Goal: Task Accomplishment & Management: Manage account settings

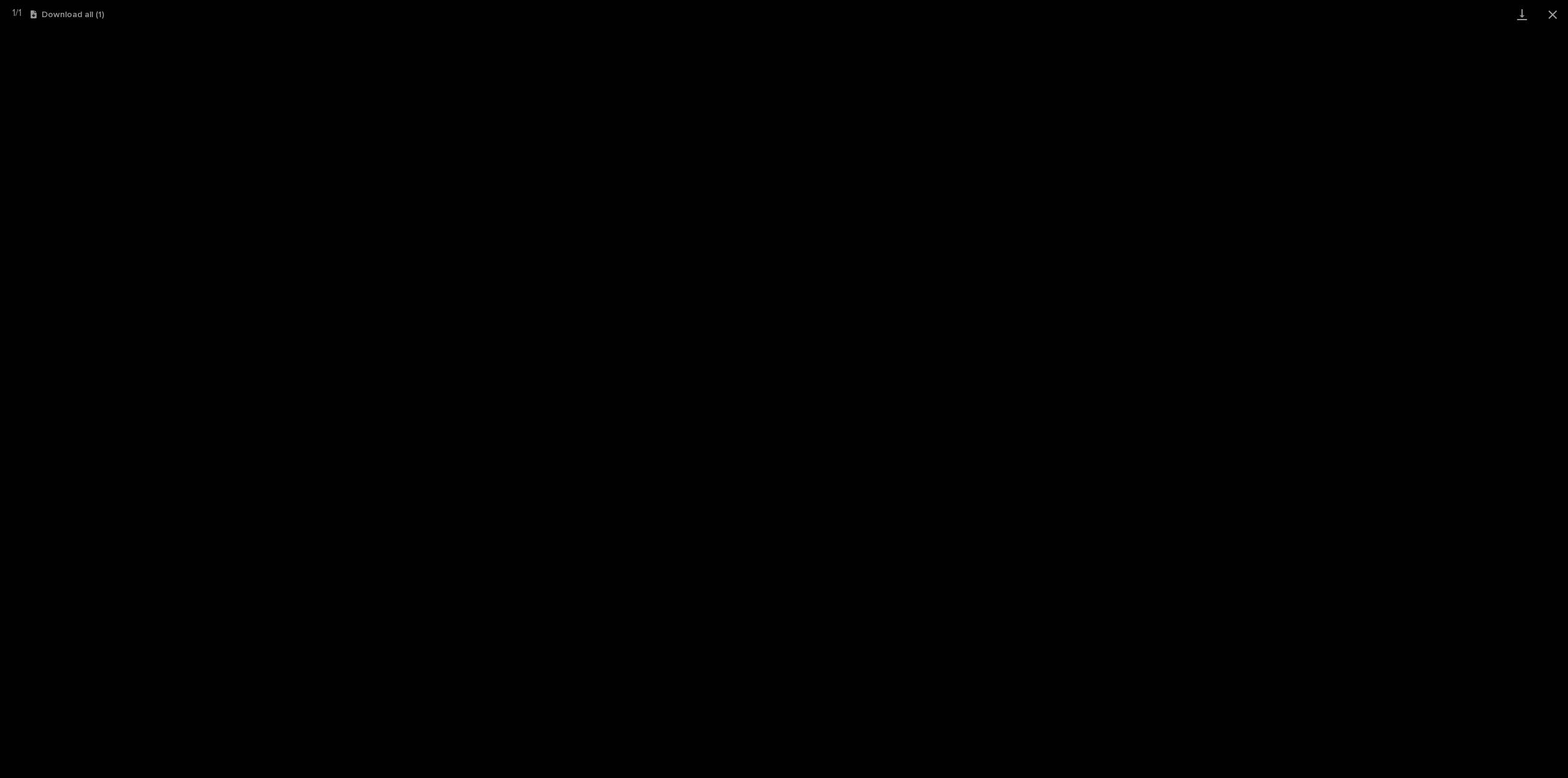
scroll to position [551, 0]
click at [1551, 15] on button "Close gallery" at bounding box center [1553, 14] width 31 height 29
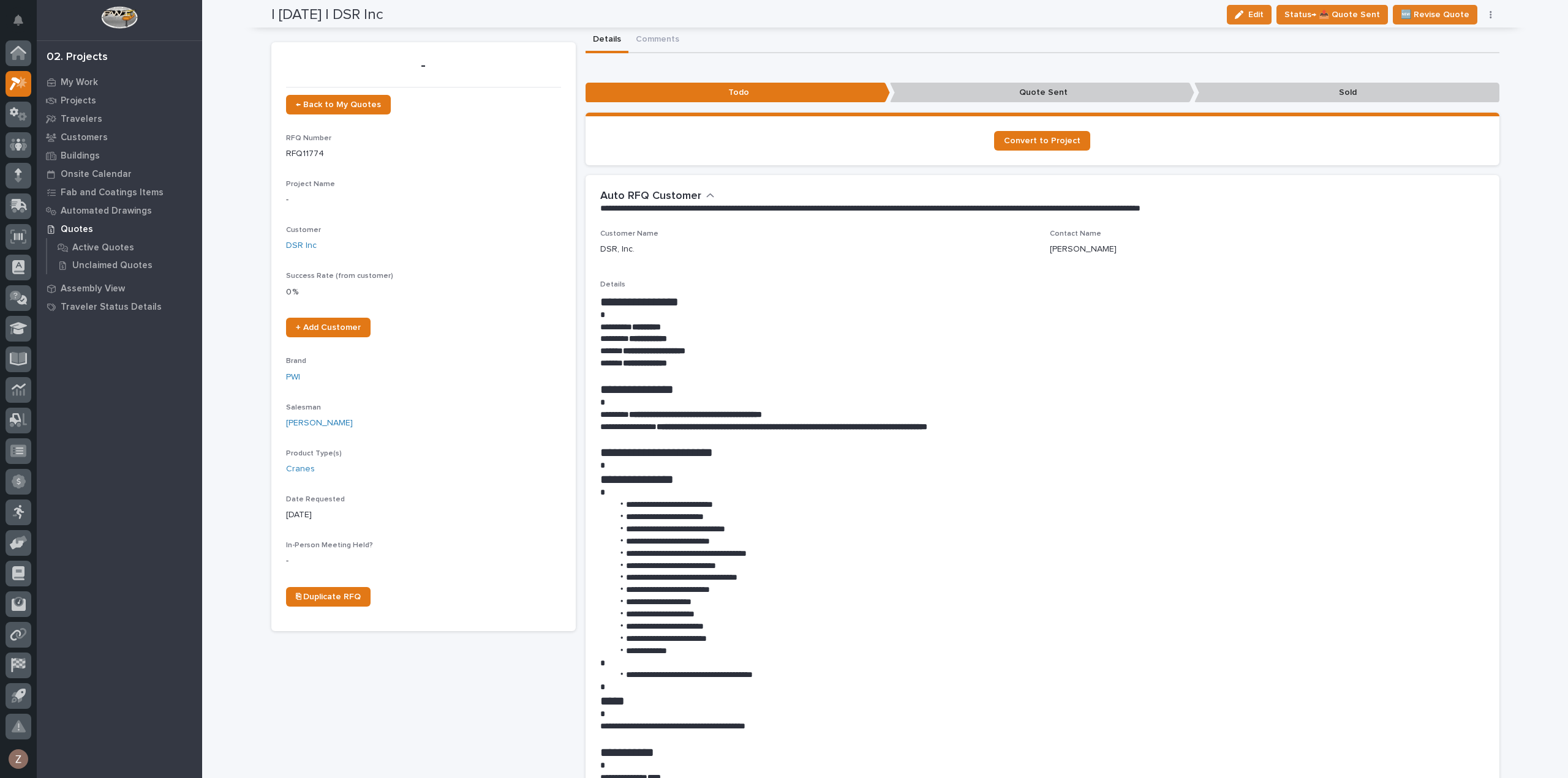
scroll to position [0, 0]
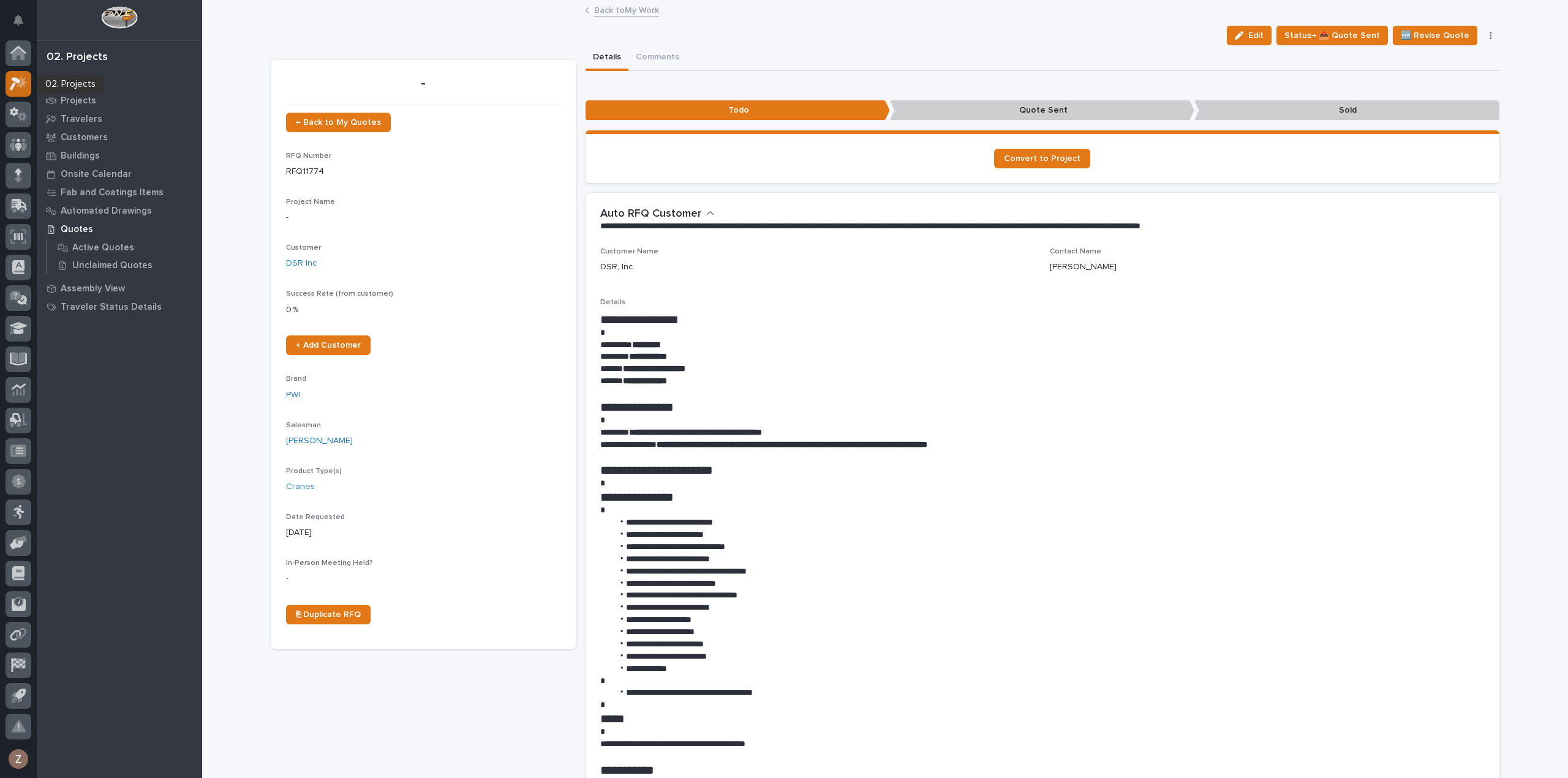
click at [16, 86] on icon at bounding box center [19, 83] width 18 height 14
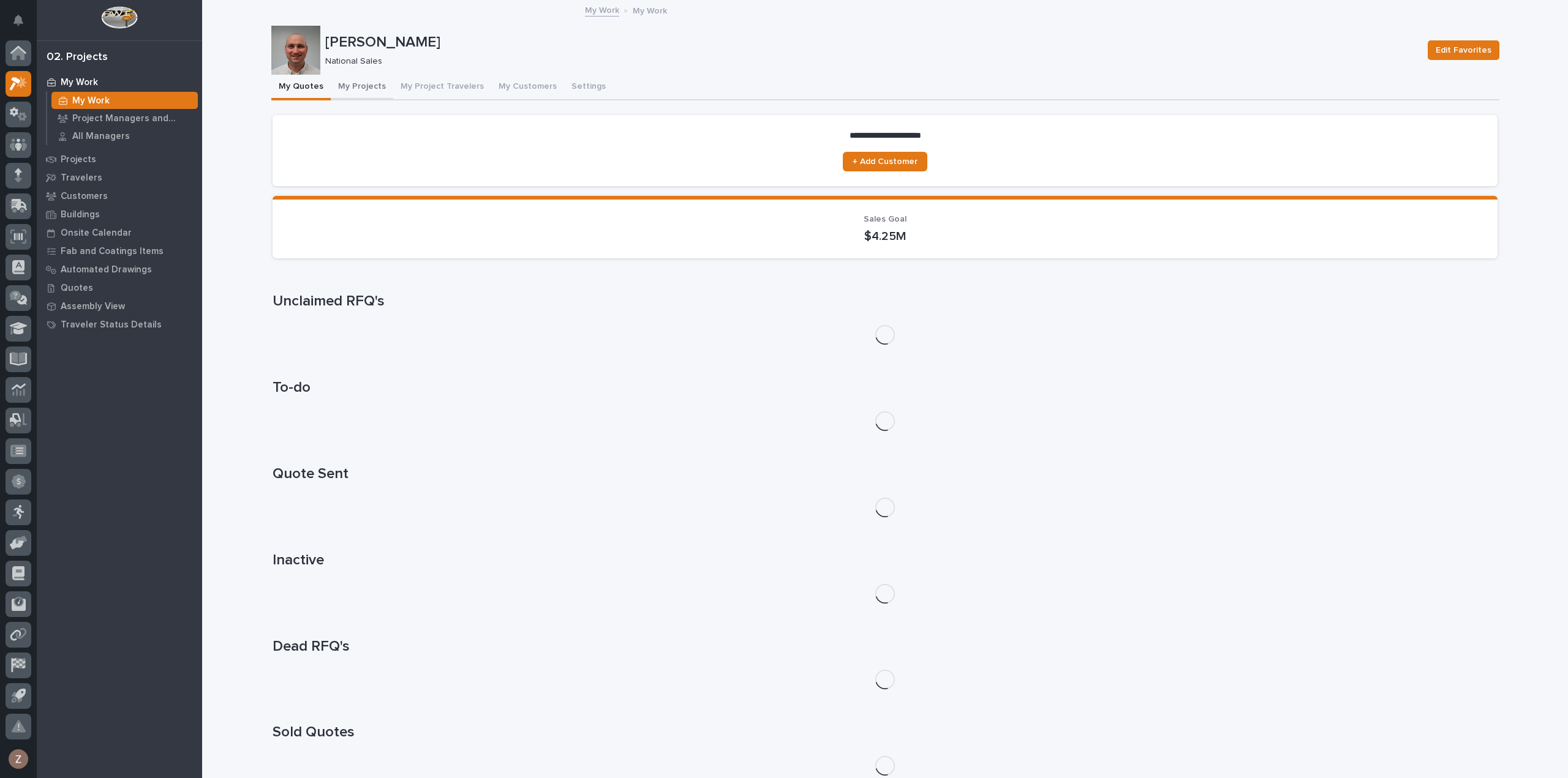
click at [347, 90] on button "My Projects" at bounding box center [362, 87] width 62 height 26
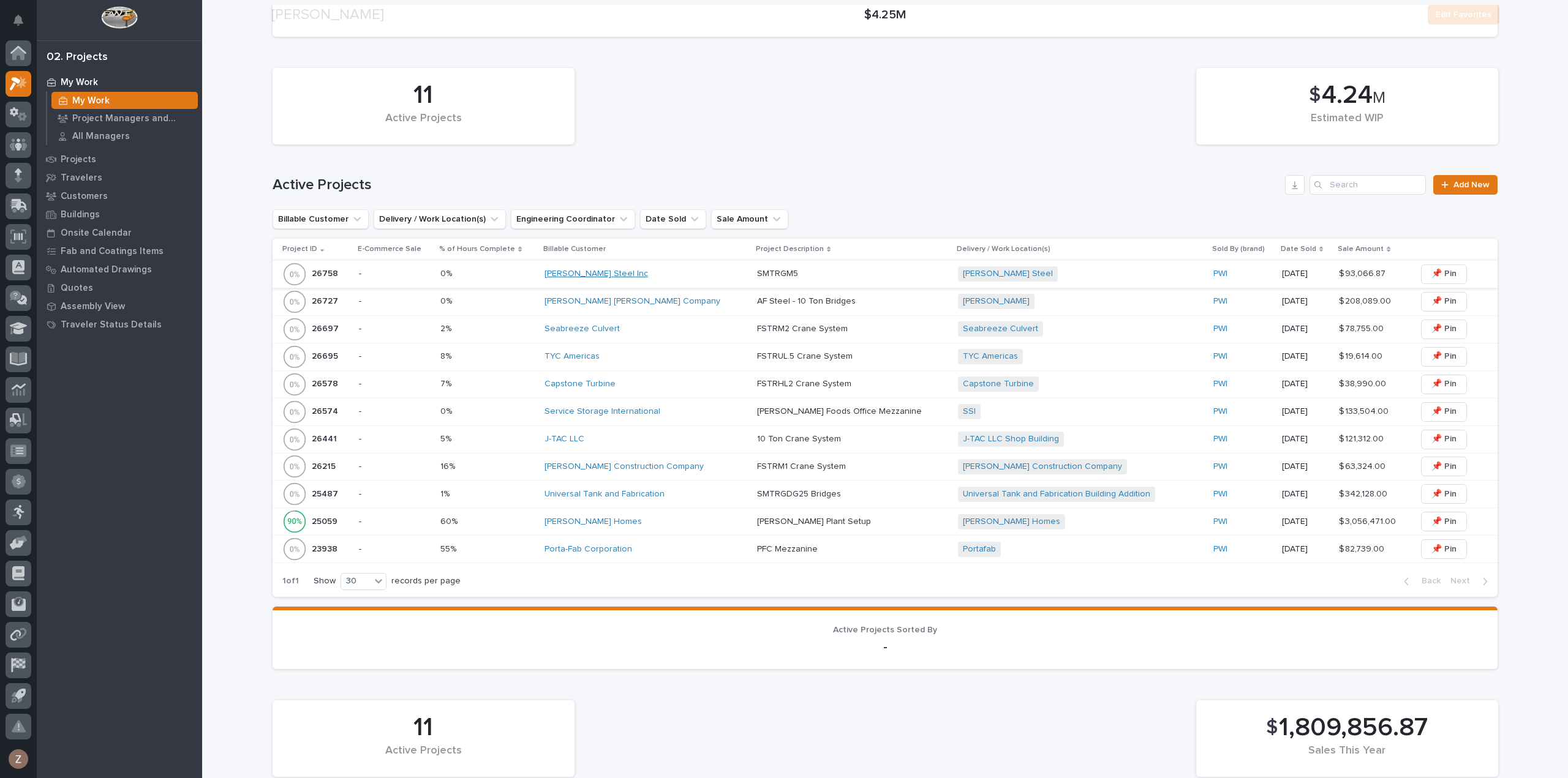
scroll to position [245, 0]
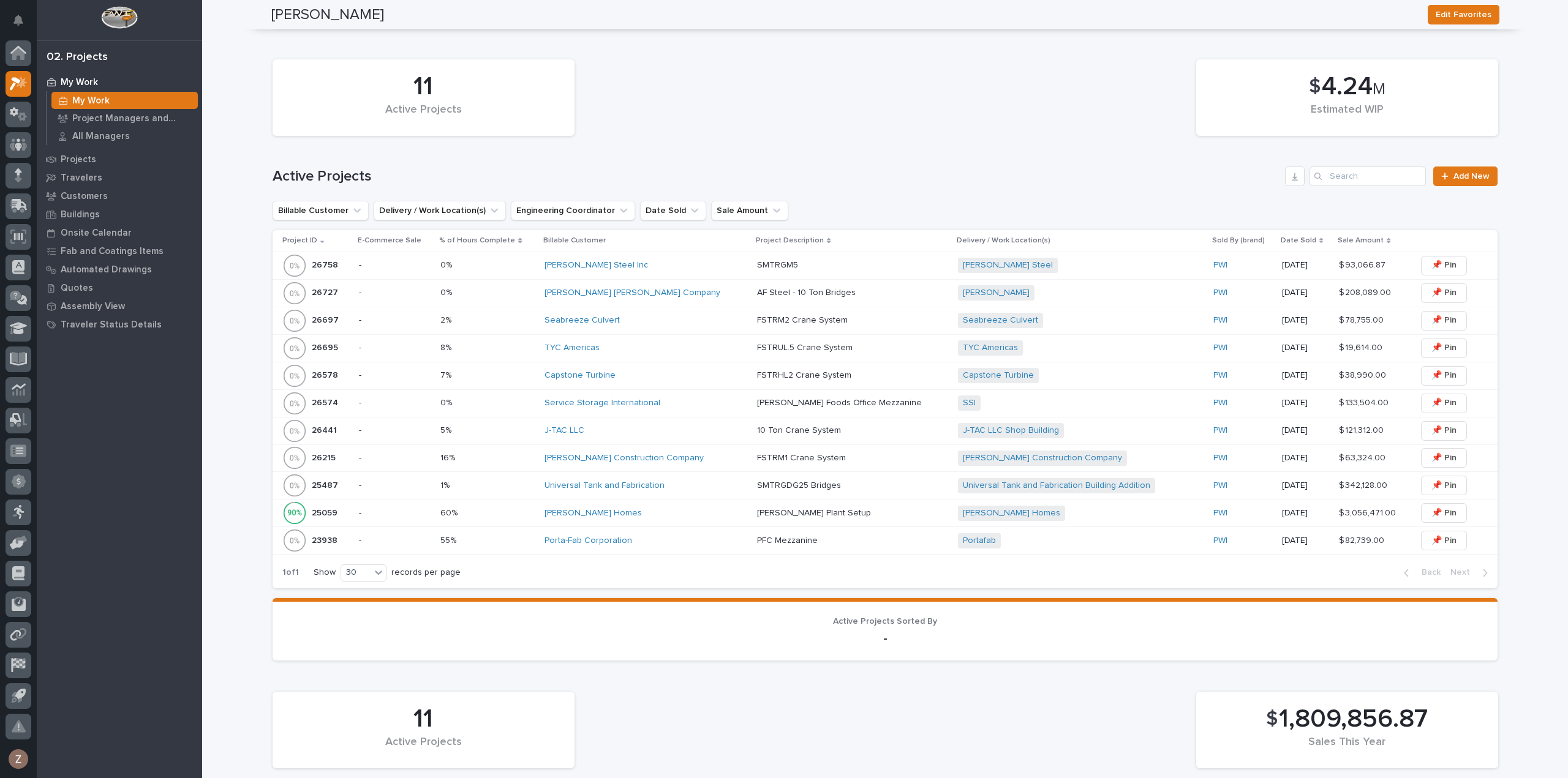
click at [1072, 543] on div "Portafab + 0" at bounding box center [1065, 541] width 214 height 15
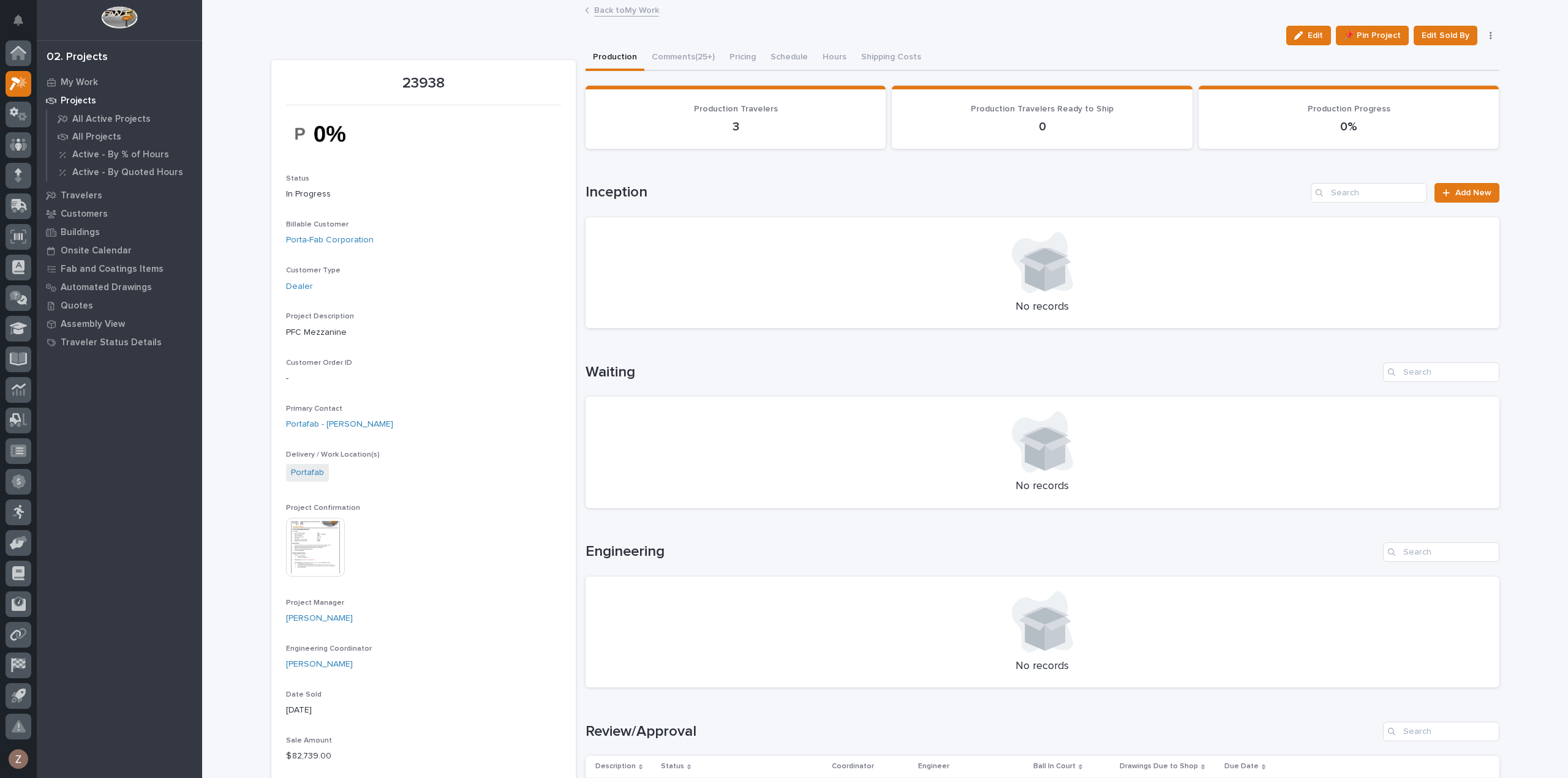
click at [1488, 38] on button "button" at bounding box center [1491, 35] width 17 height 8
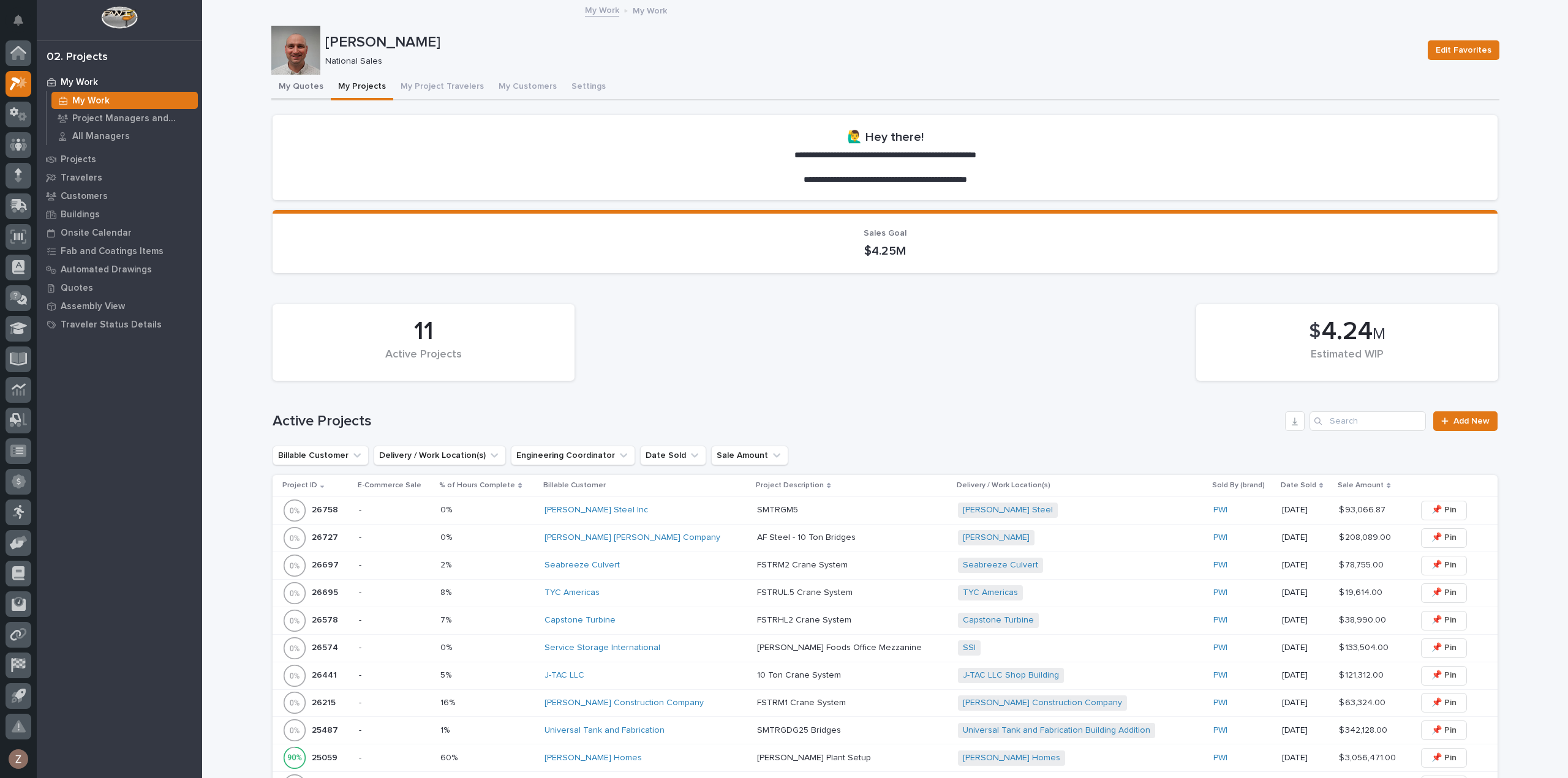
click at [291, 92] on button "My Quotes" at bounding box center [301, 87] width 59 height 26
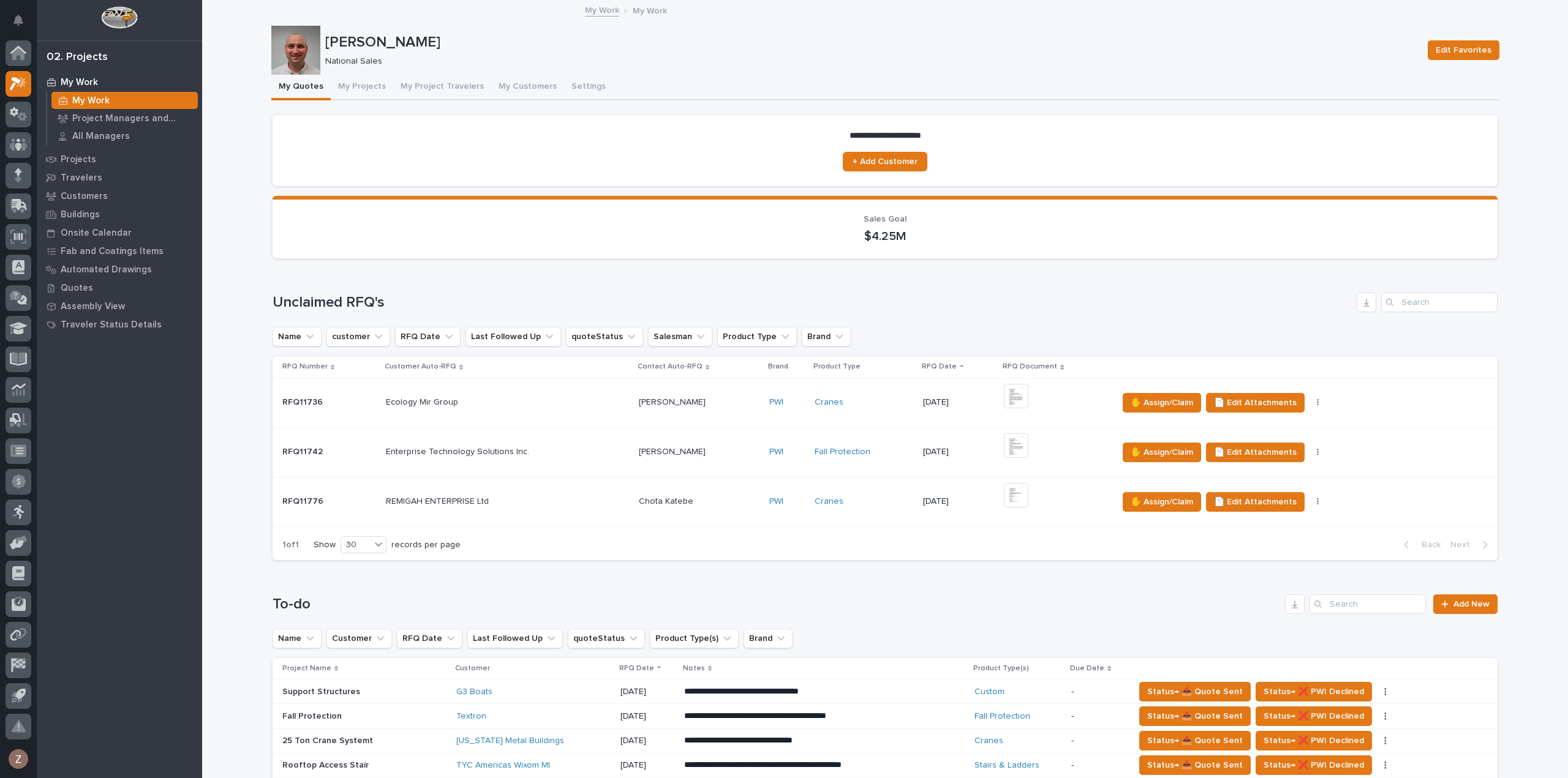
scroll to position [306, 0]
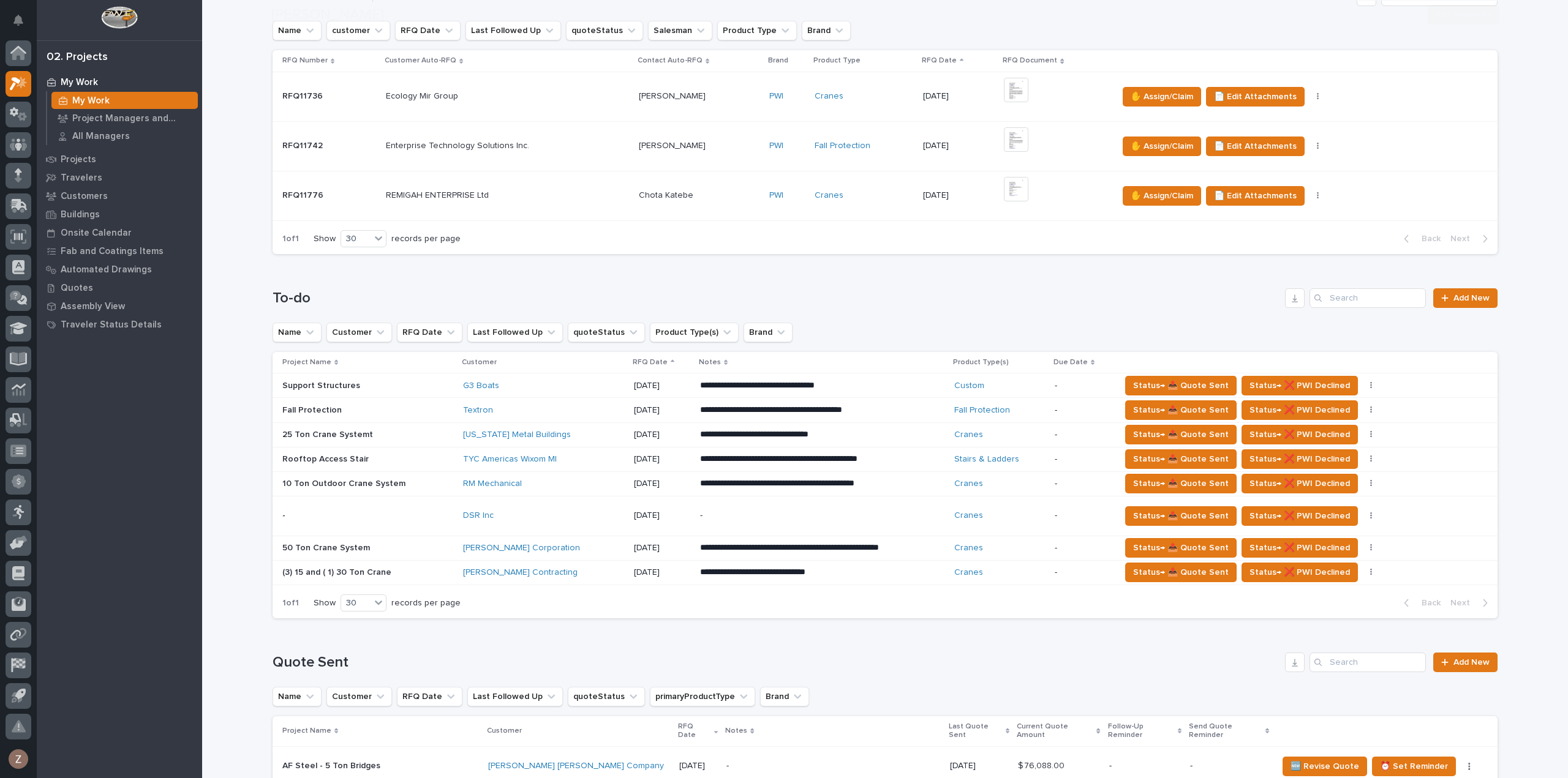
click at [807, 519] on p "-" at bounding box center [807, 516] width 214 height 11
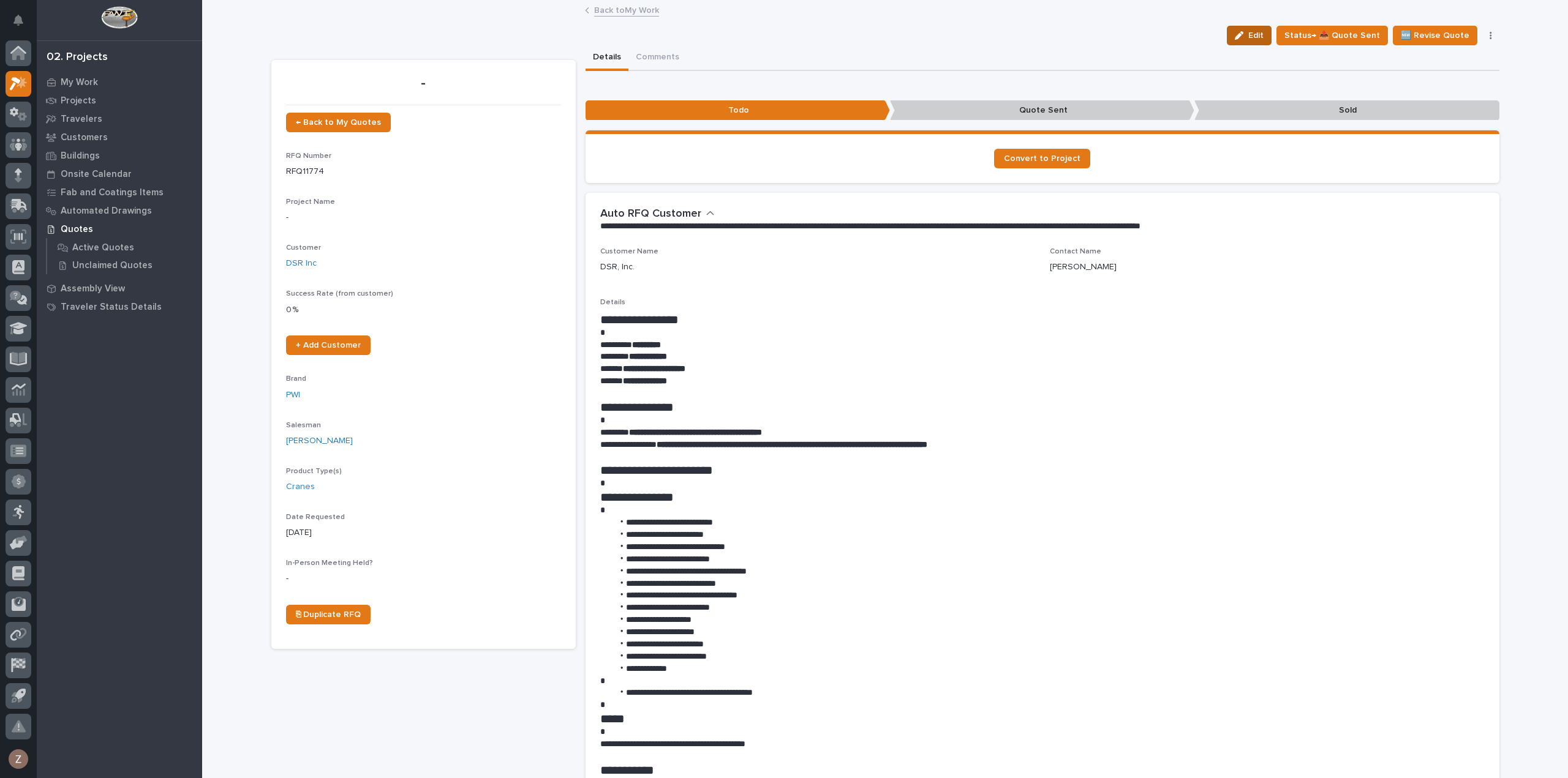
click at [1260, 42] on button "Edit" at bounding box center [1249, 35] width 44 height 20
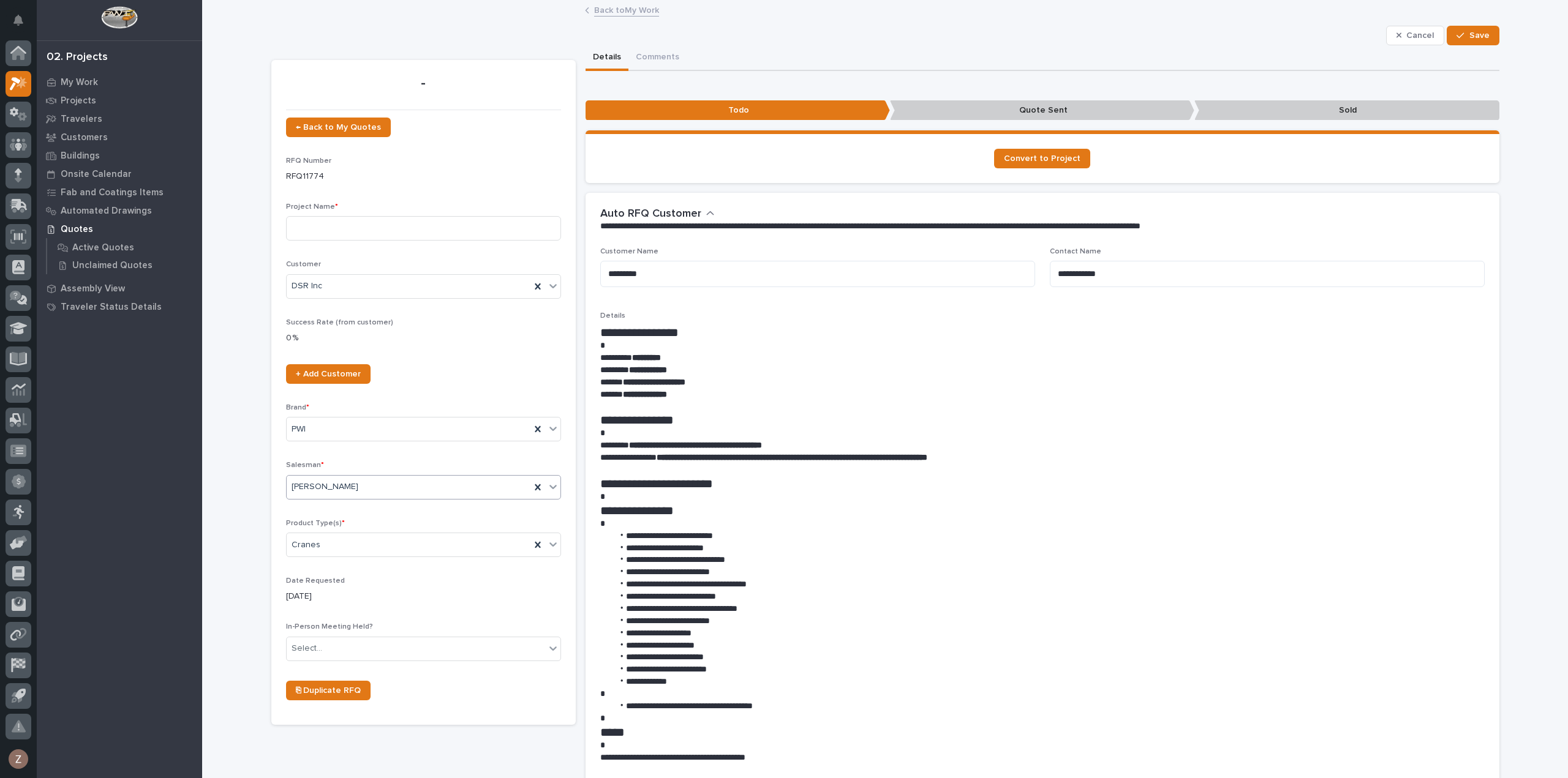
click at [550, 487] on icon at bounding box center [554, 487] width 8 height 5
click at [391, 555] on div "[PERSON_NAME]" at bounding box center [419, 555] width 274 height 22
click at [1468, 29] on button "Save" at bounding box center [1472, 35] width 52 height 20
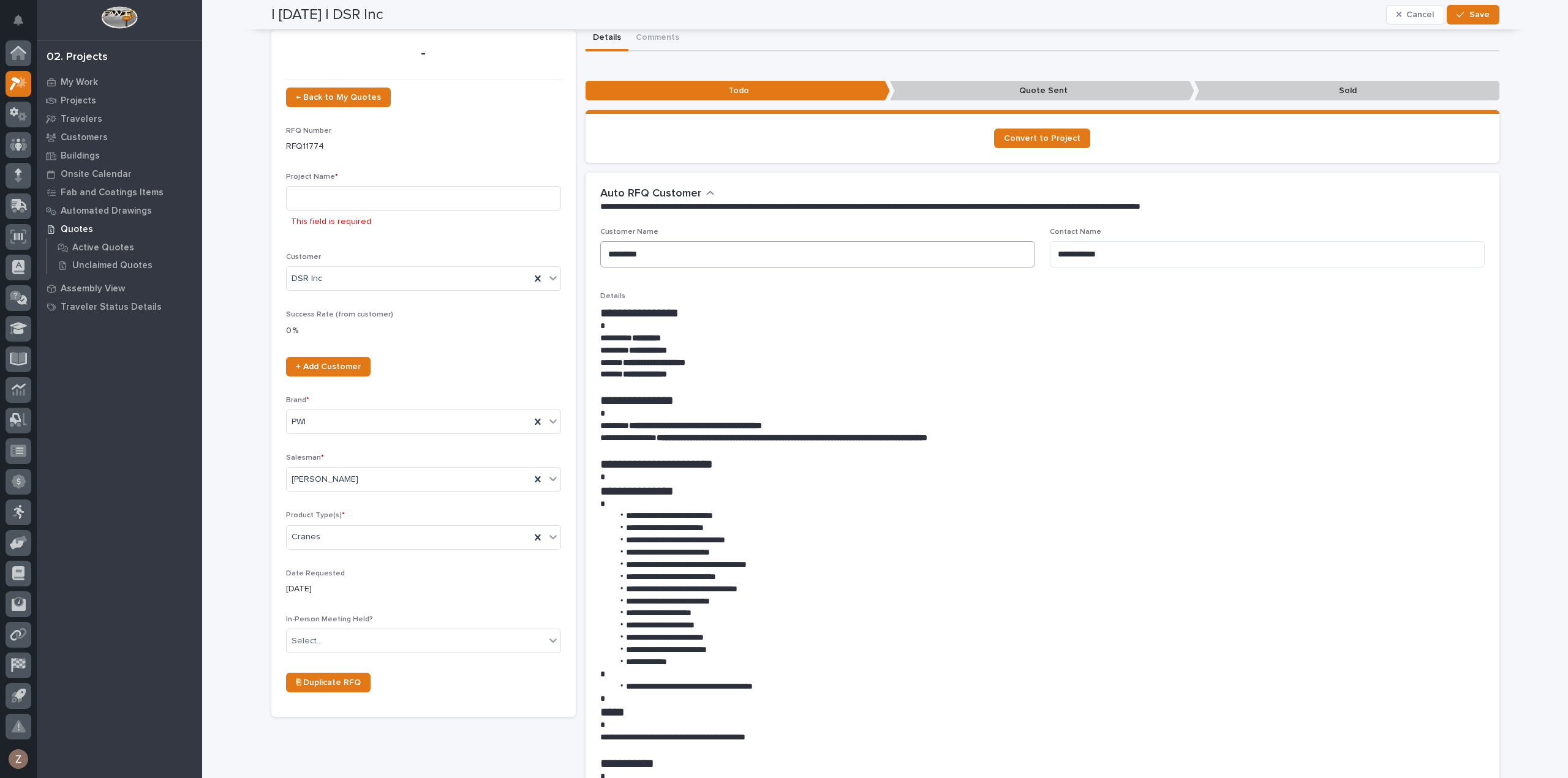
scroll to position [0, 0]
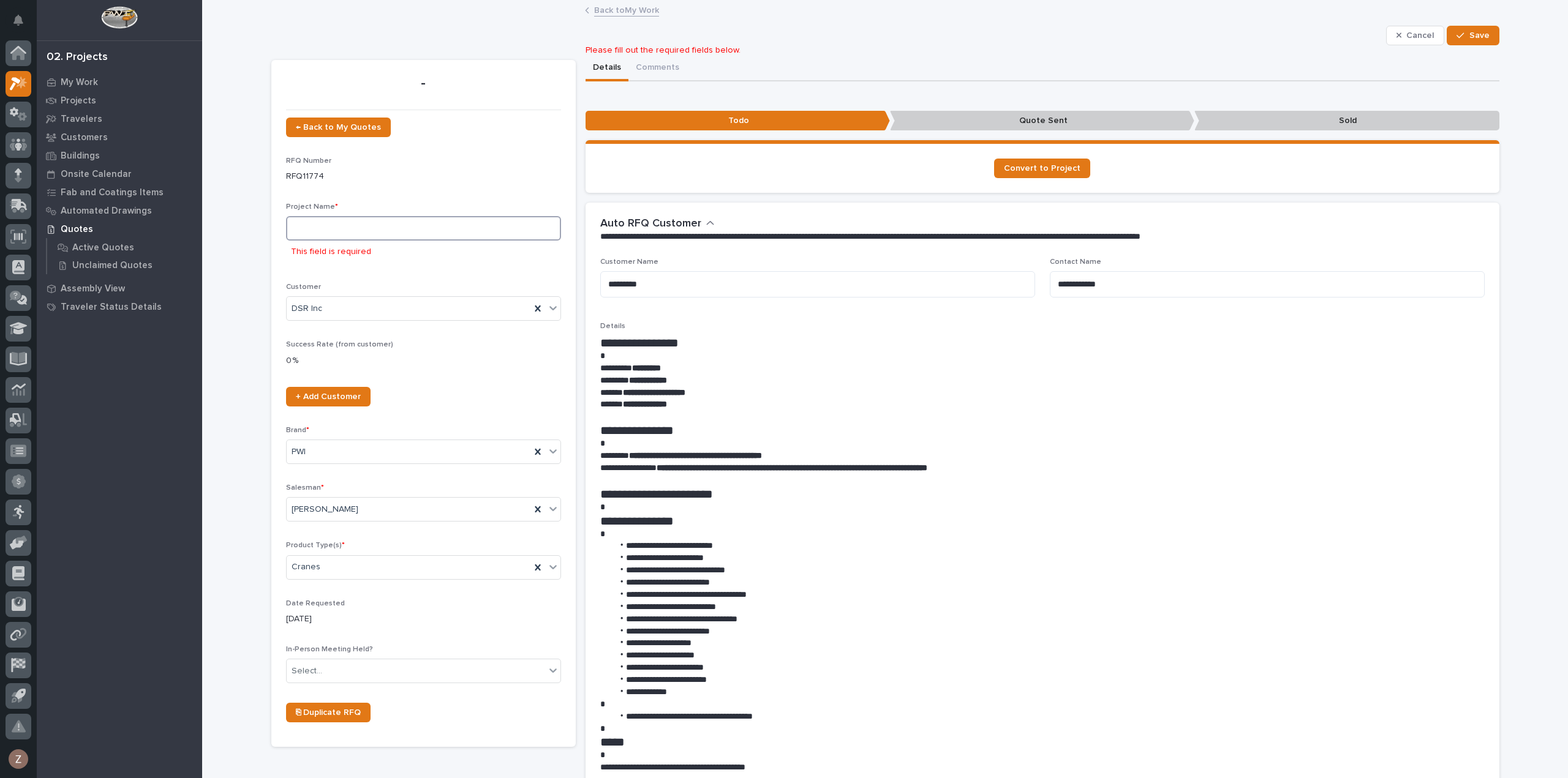
click at [352, 233] on input at bounding box center [423, 229] width 275 height 25
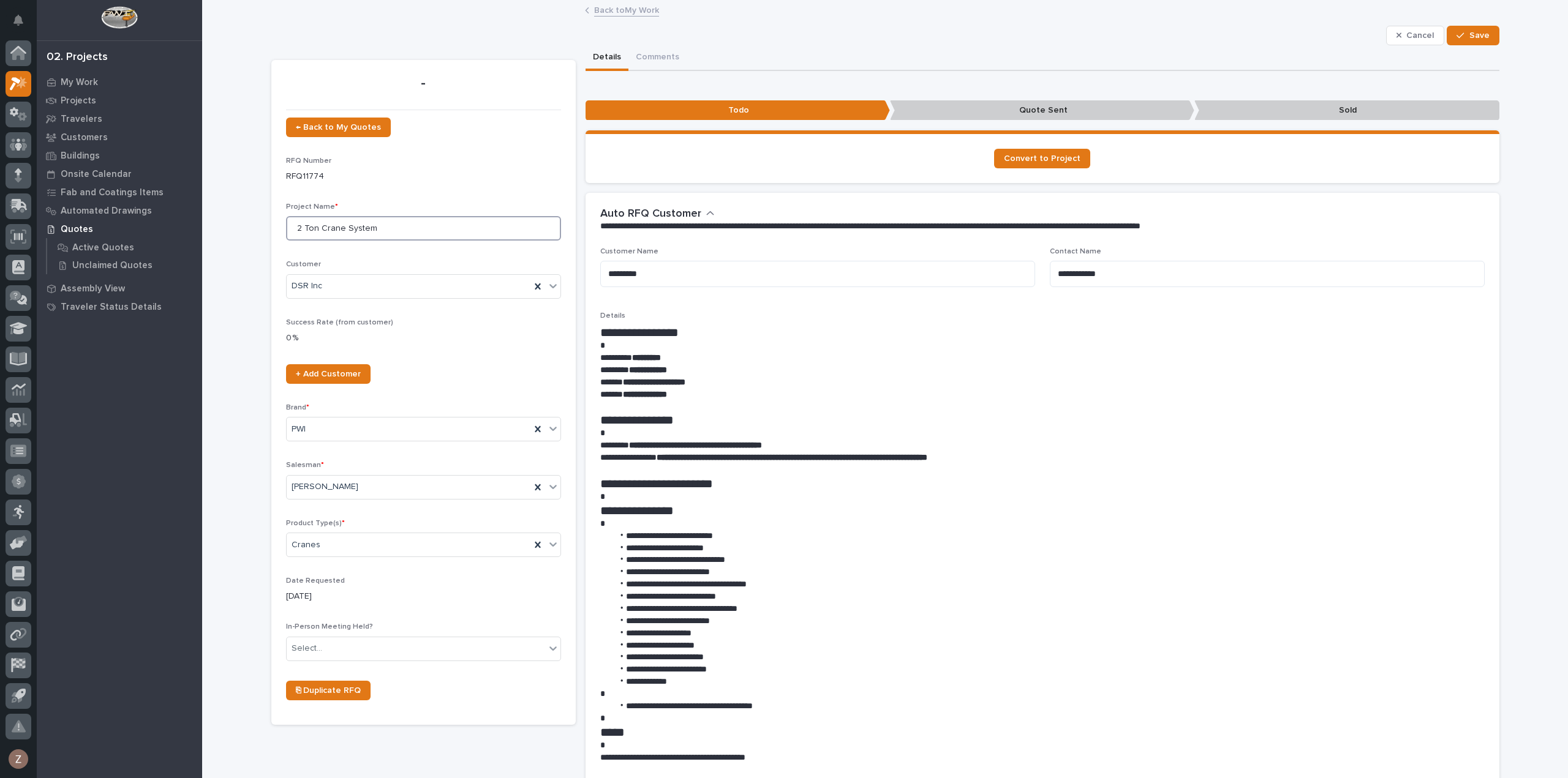
type input "2 Ton Crane System"
click at [1490, 45] on div "Details Comments" at bounding box center [1042, 58] width 914 height 26
click at [1470, 30] on span "Save" at bounding box center [1479, 35] width 20 height 11
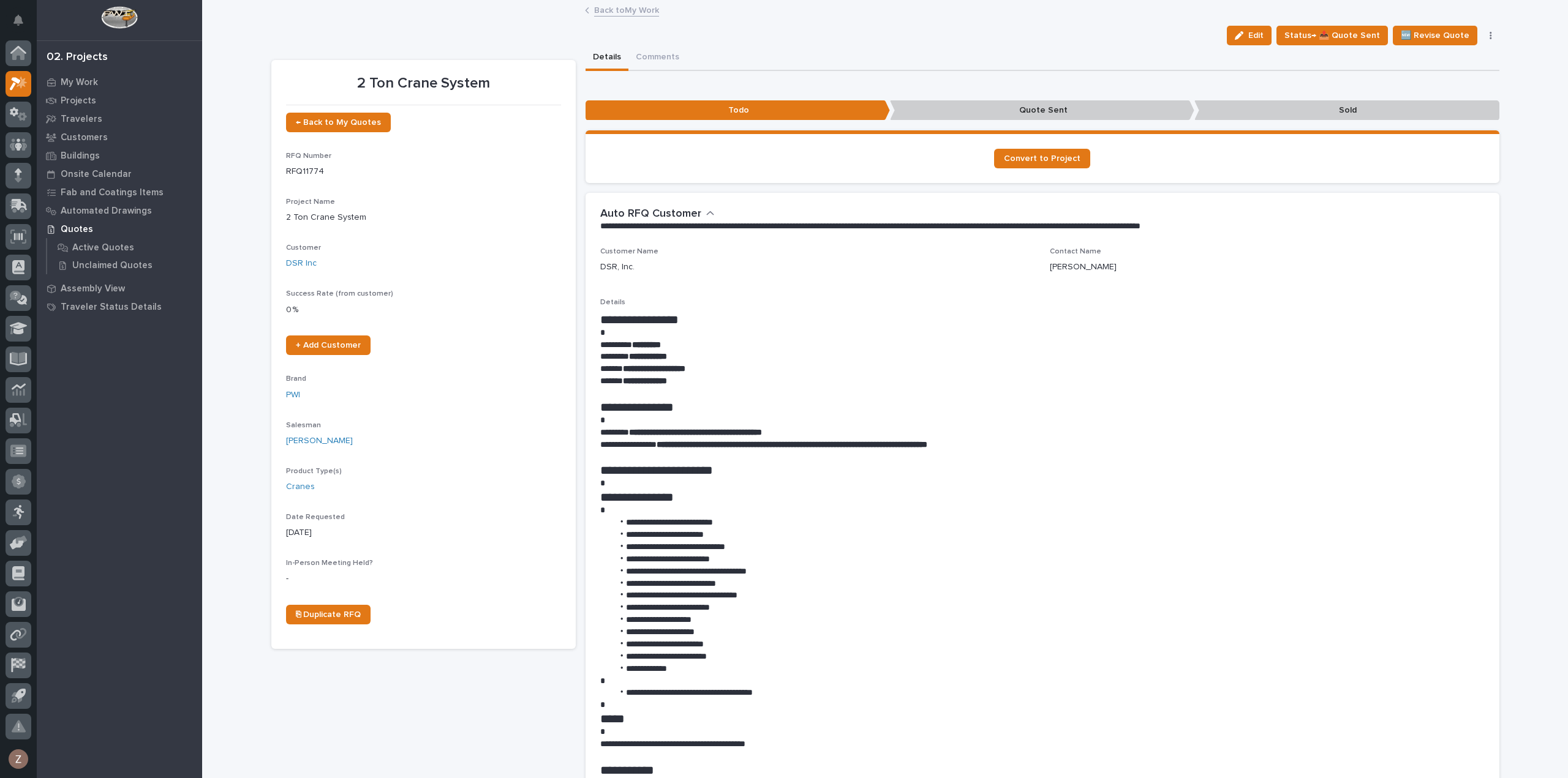
click at [616, 11] on link "Back to My Work" at bounding box center [626, 9] width 65 height 14
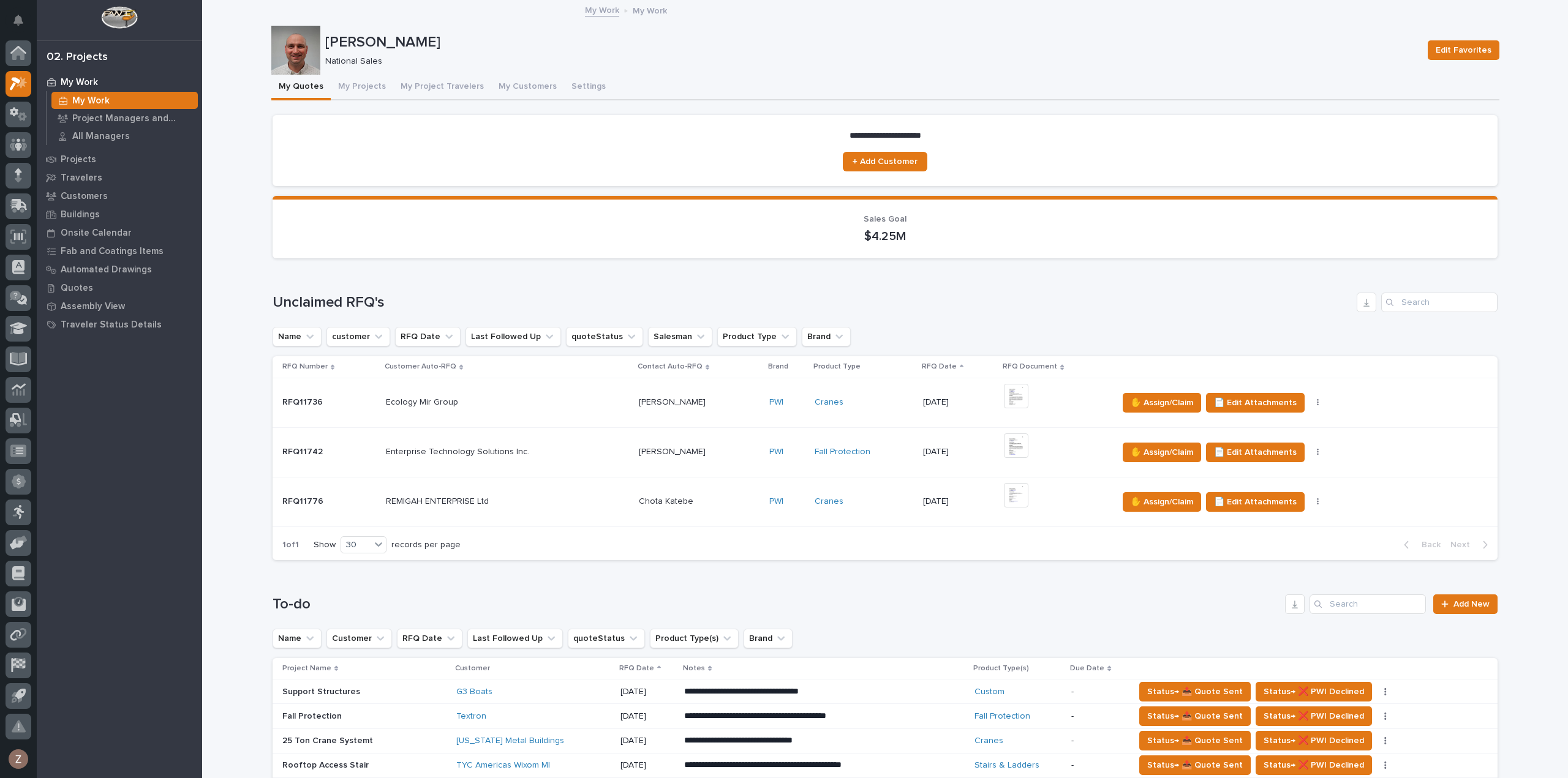
click at [765, 382] on td "PWI" at bounding box center [787, 403] width 45 height 50
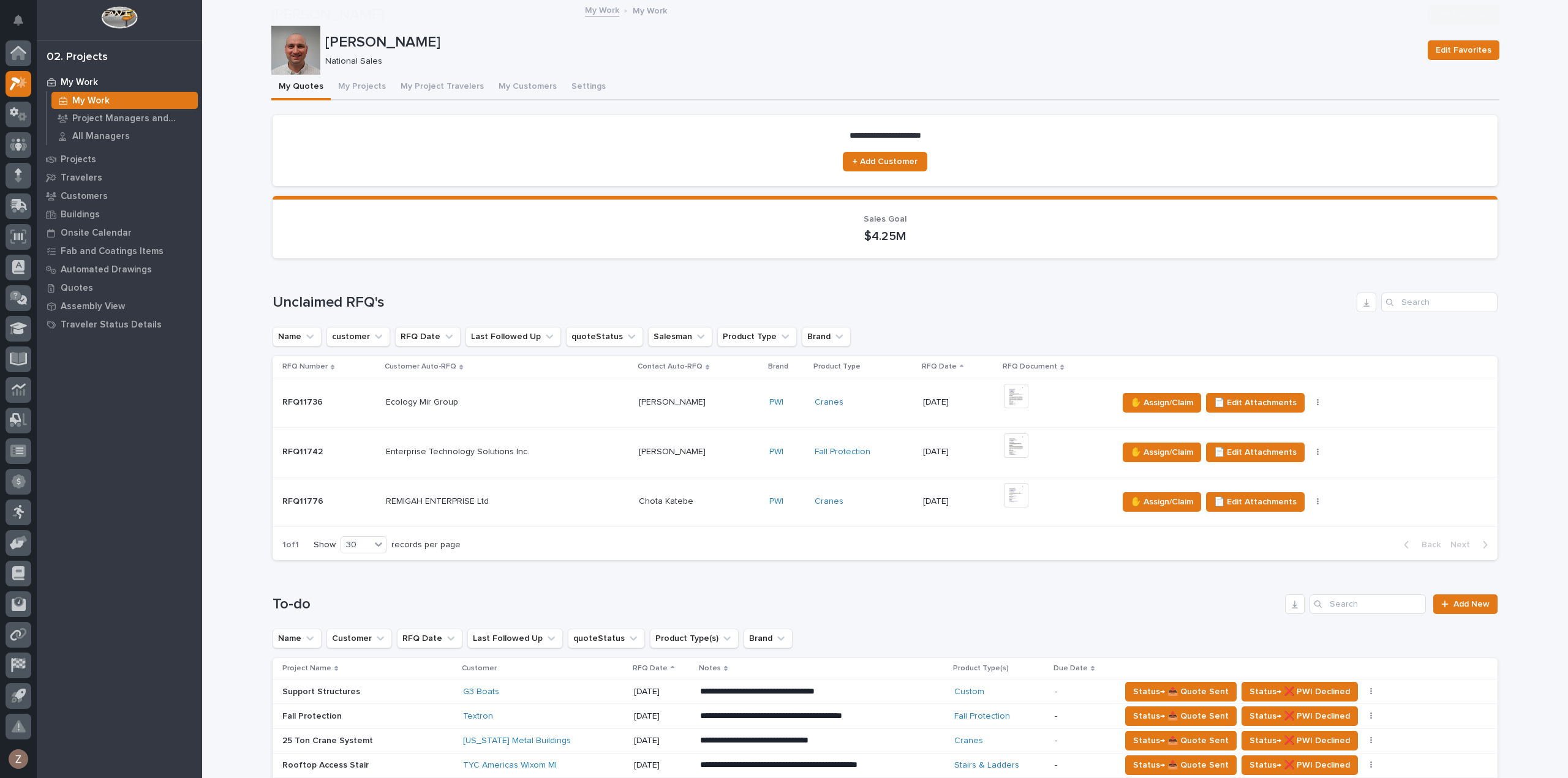
scroll to position [428, 0]
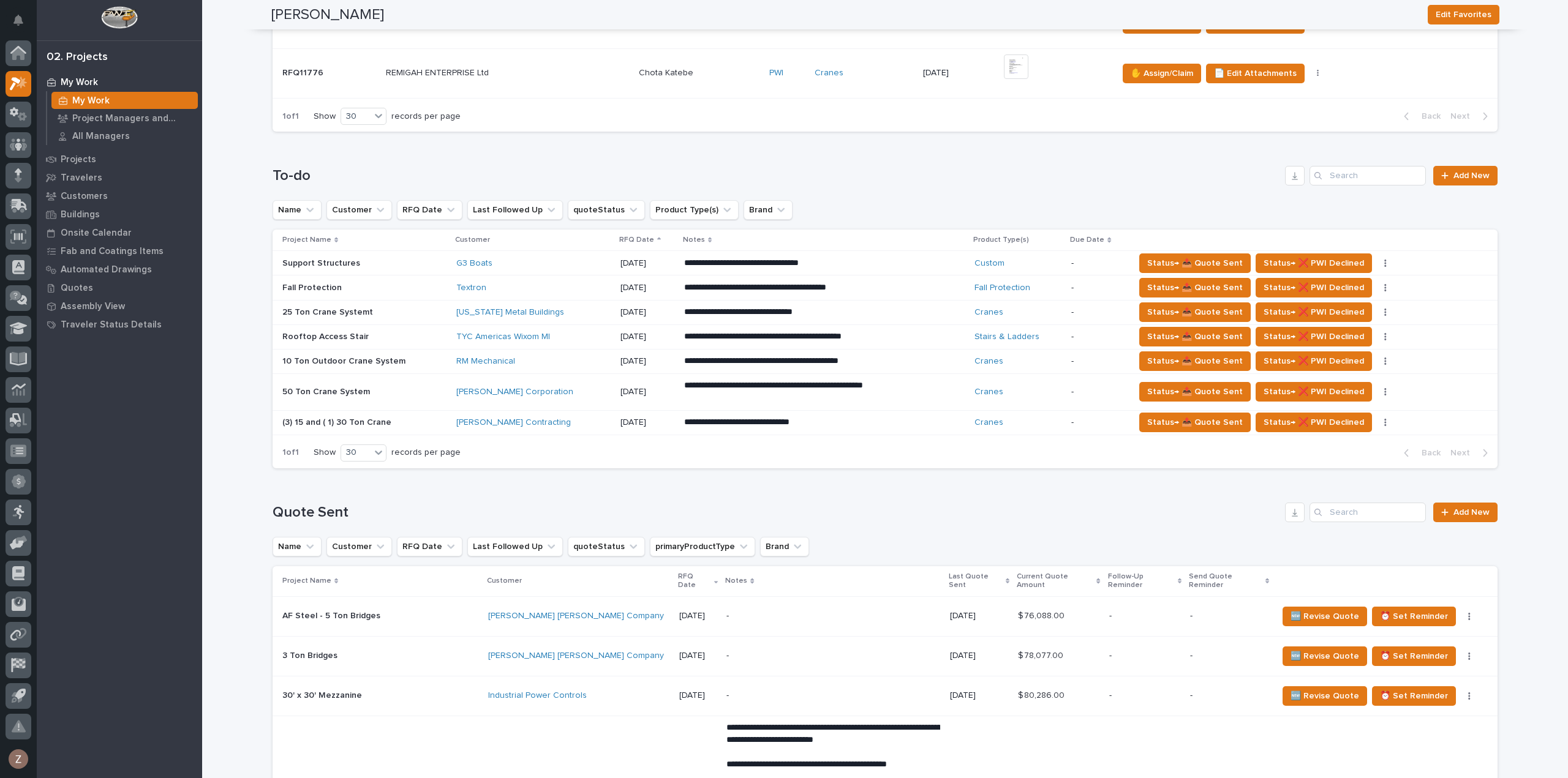
click at [821, 269] on p "**********" at bounding box center [791, 263] width 214 height 12
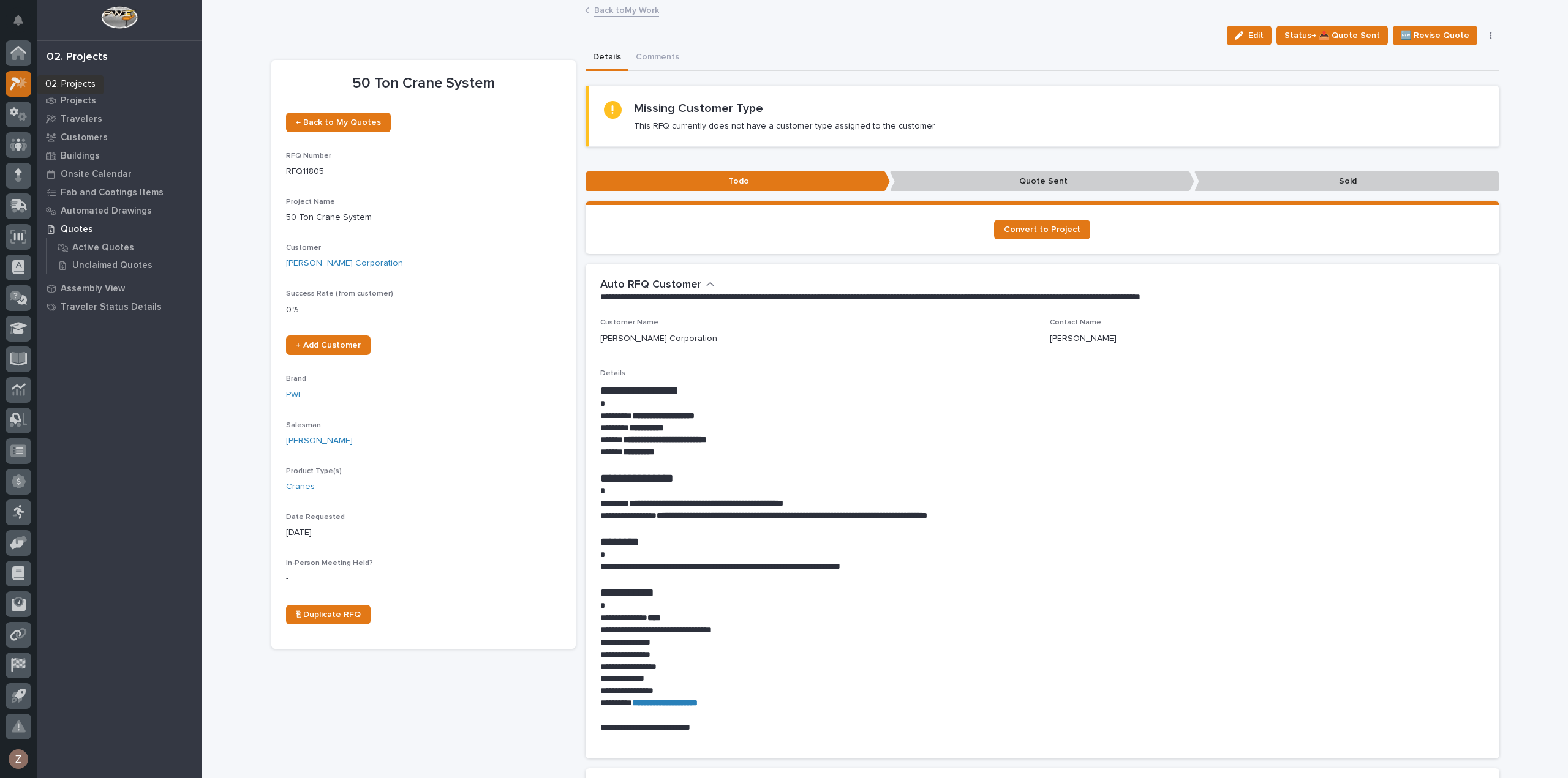
click at [20, 81] on icon at bounding box center [19, 83] width 18 height 14
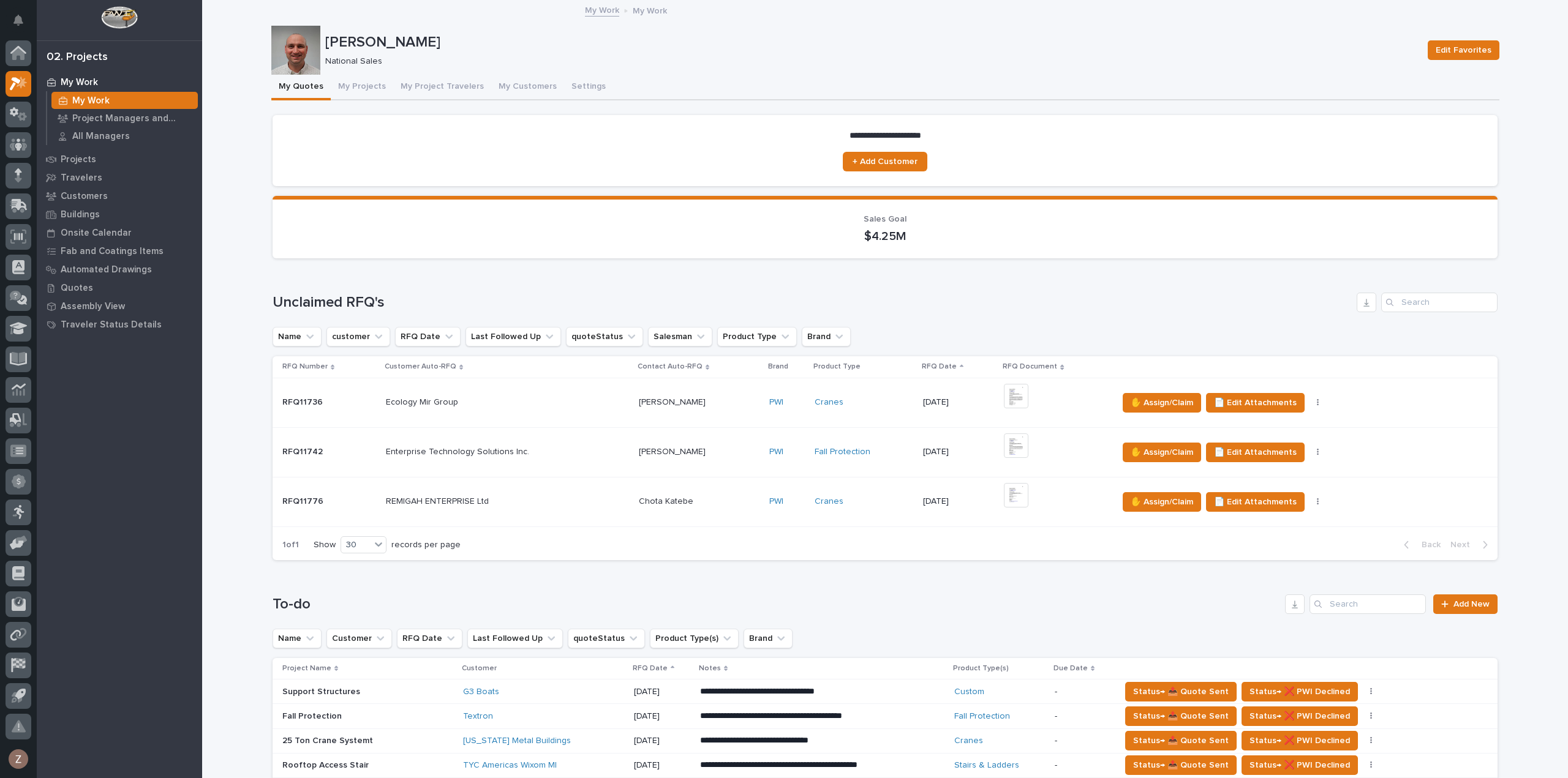
scroll to position [368, 0]
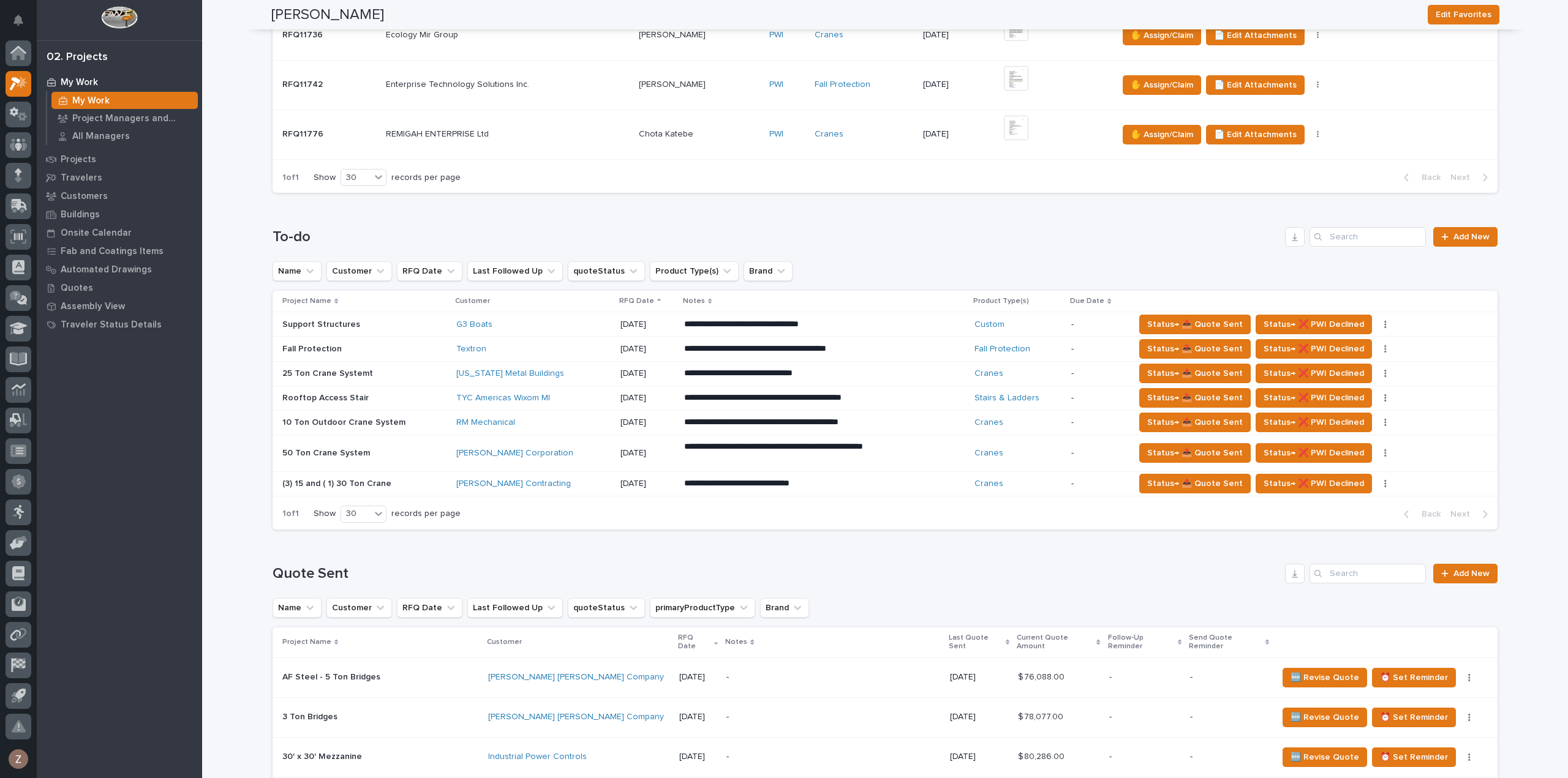
click at [554, 445] on div "[PERSON_NAME] Corporation" at bounding box center [533, 453] width 154 height 20
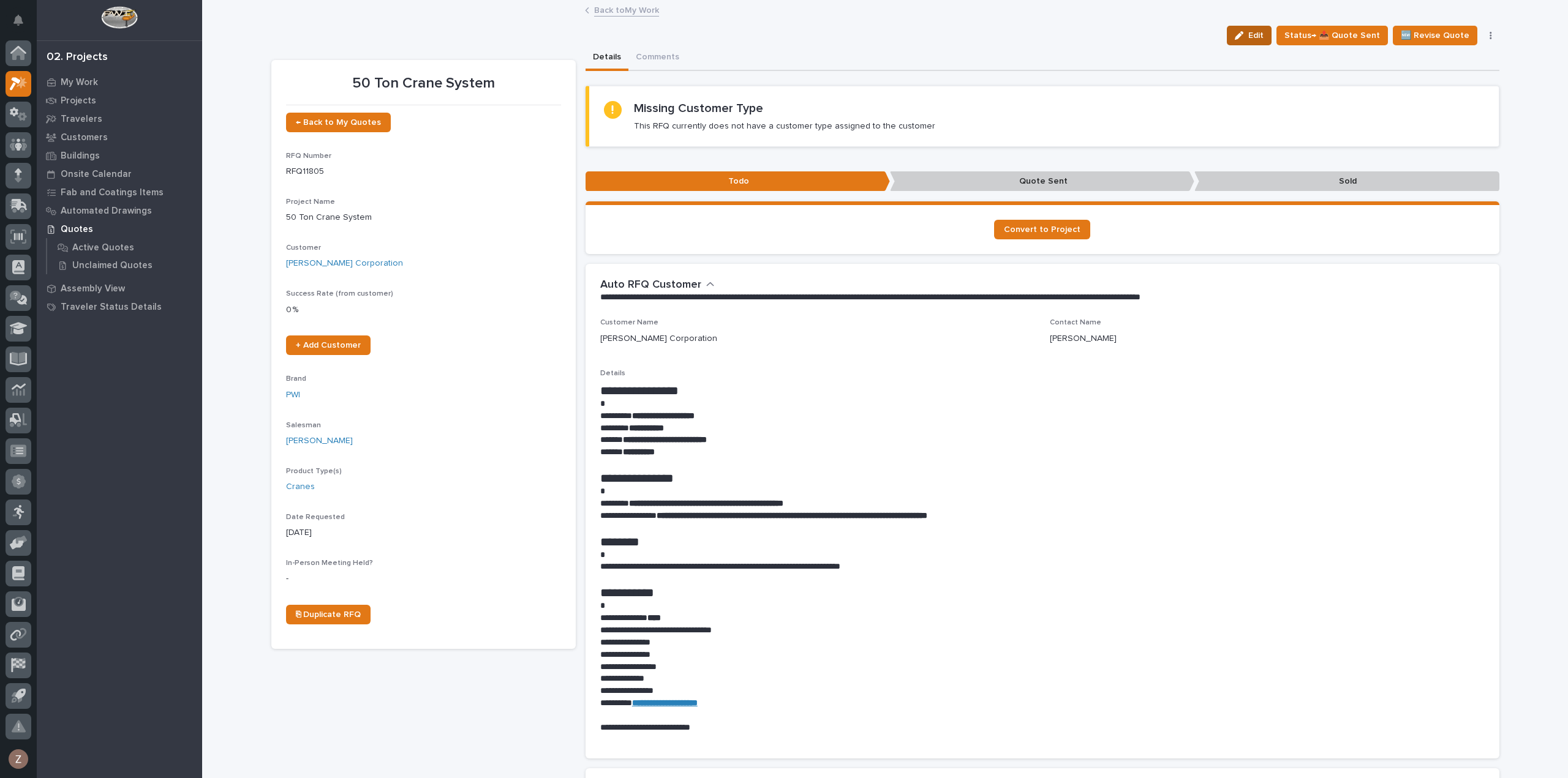
click at [1256, 28] on button "Edit" at bounding box center [1249, 35] width 44 height 20
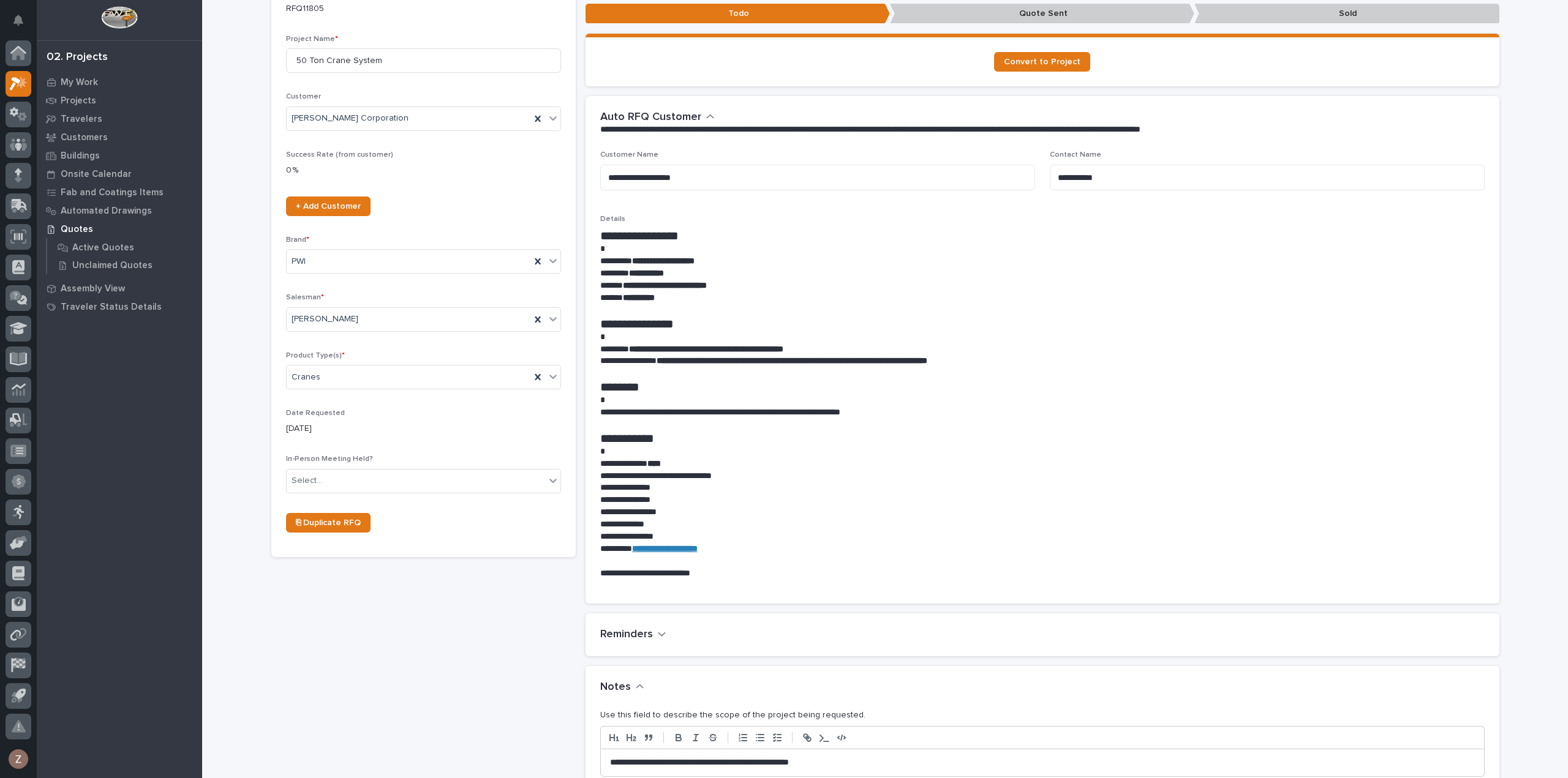
scroll to position [428, 0]
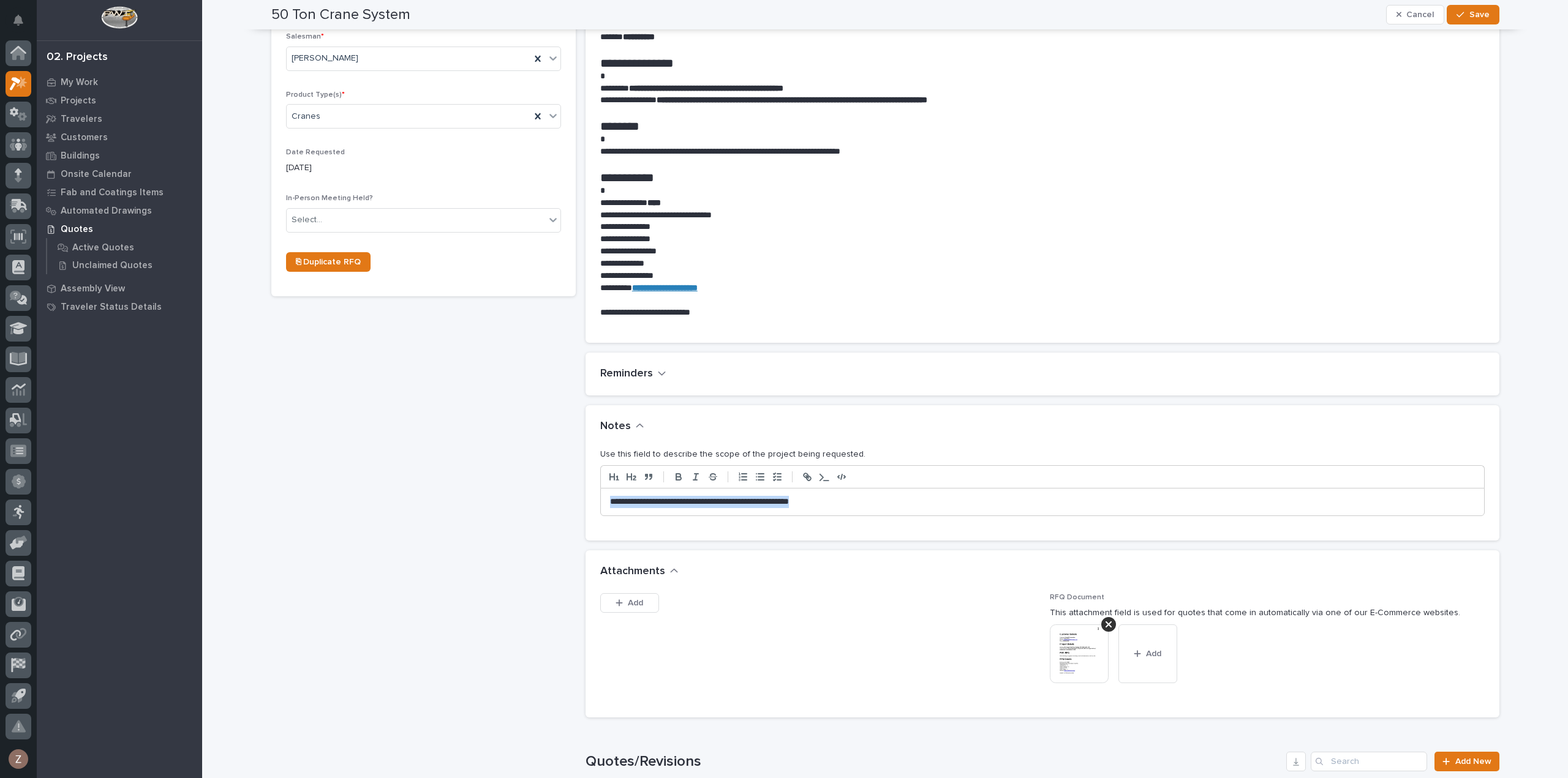
drag, startPoint x: 859, startPoint y: 501, endPoint x: 201, endPoint y: 453, distance: 659.7
click at [238, 458] on div "Loading... Saving… Loading... Saving… 50 Ton Crane System Cancel Save Cancel Sa…" at bounding box center [885, 386] width 1366 height 1627
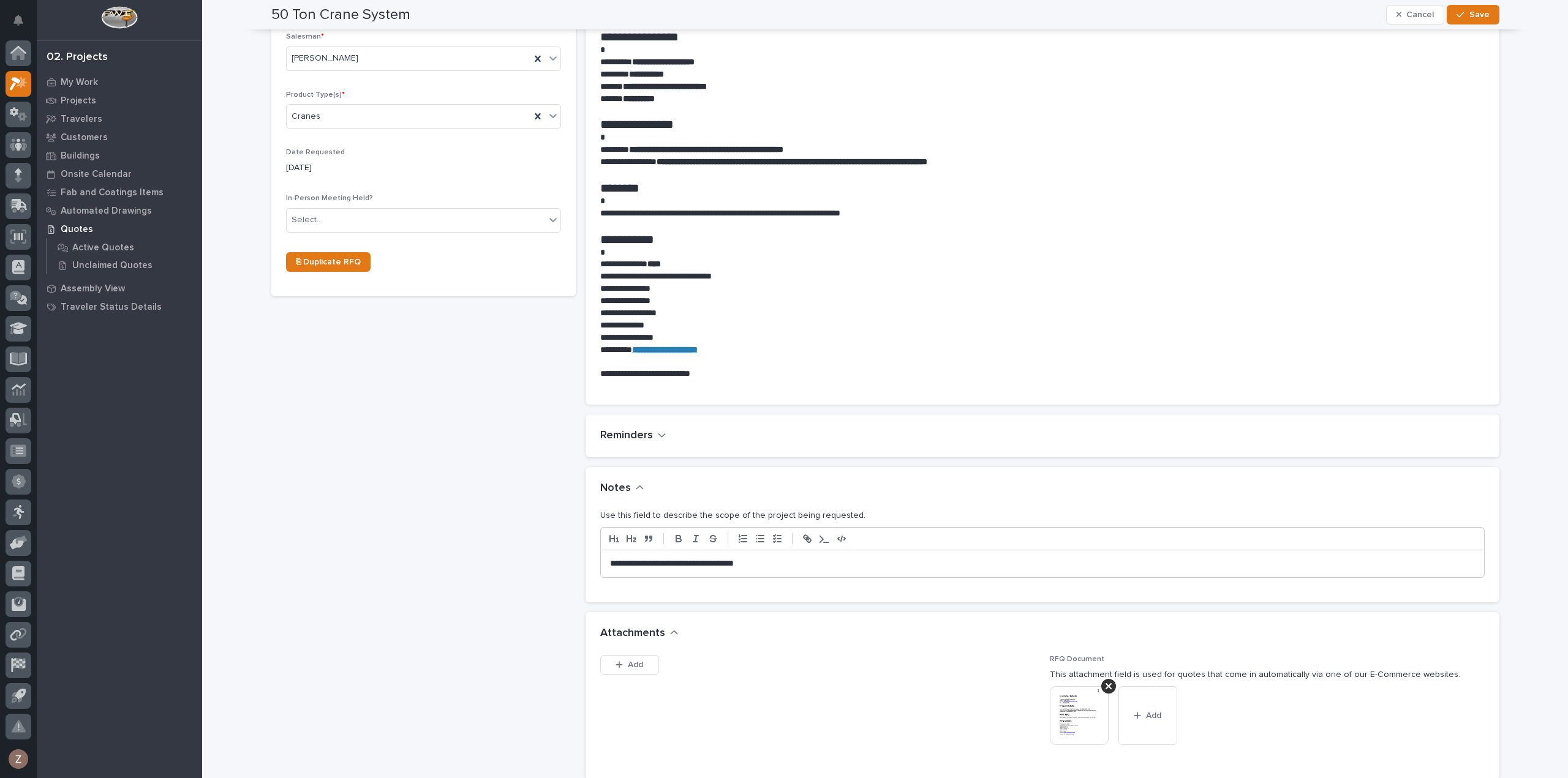
scroll to position [490, 0]
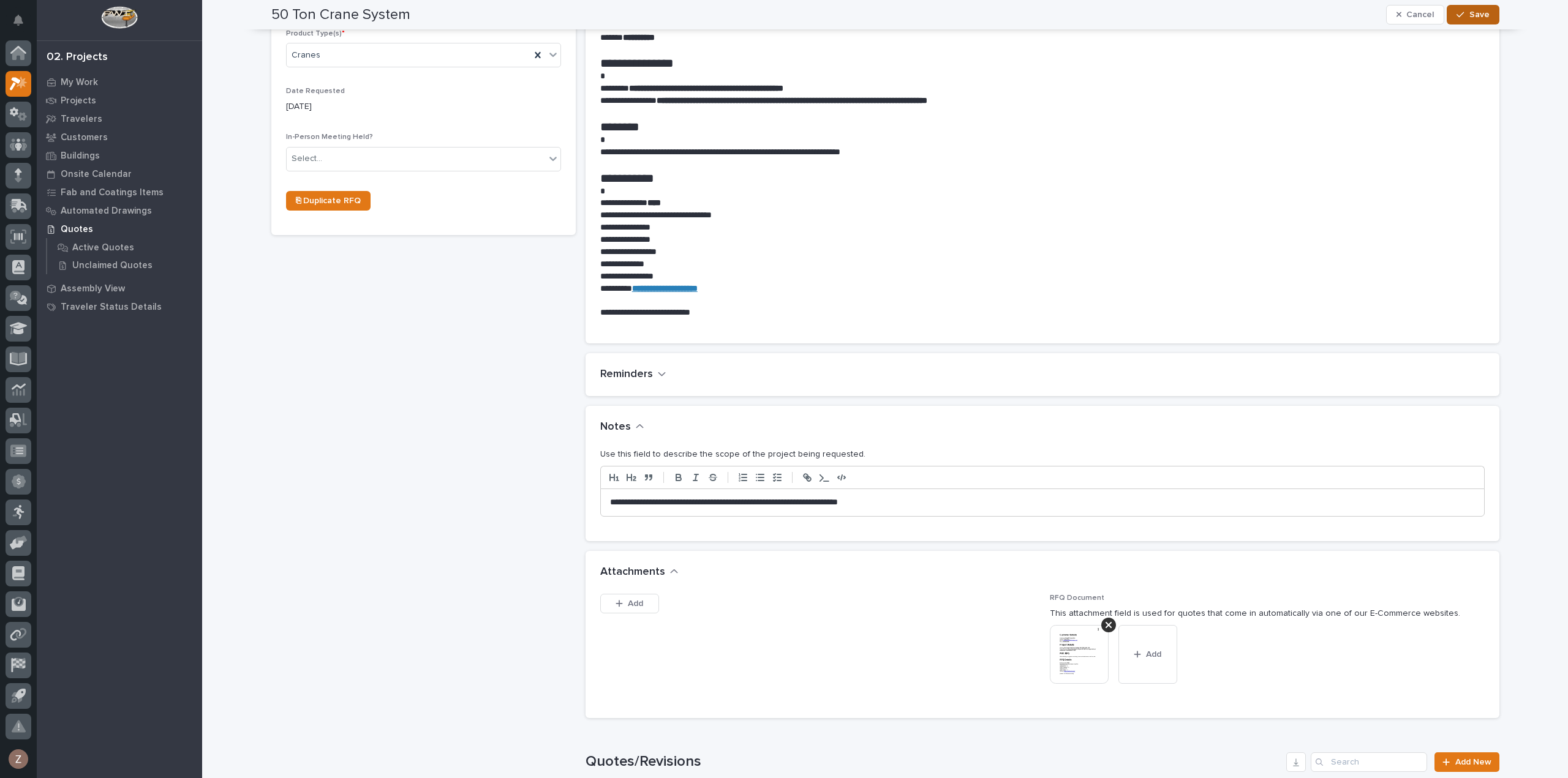
click at [1482, 21] on button "Save" at bounding box center [1472, 15] width 52 height 20
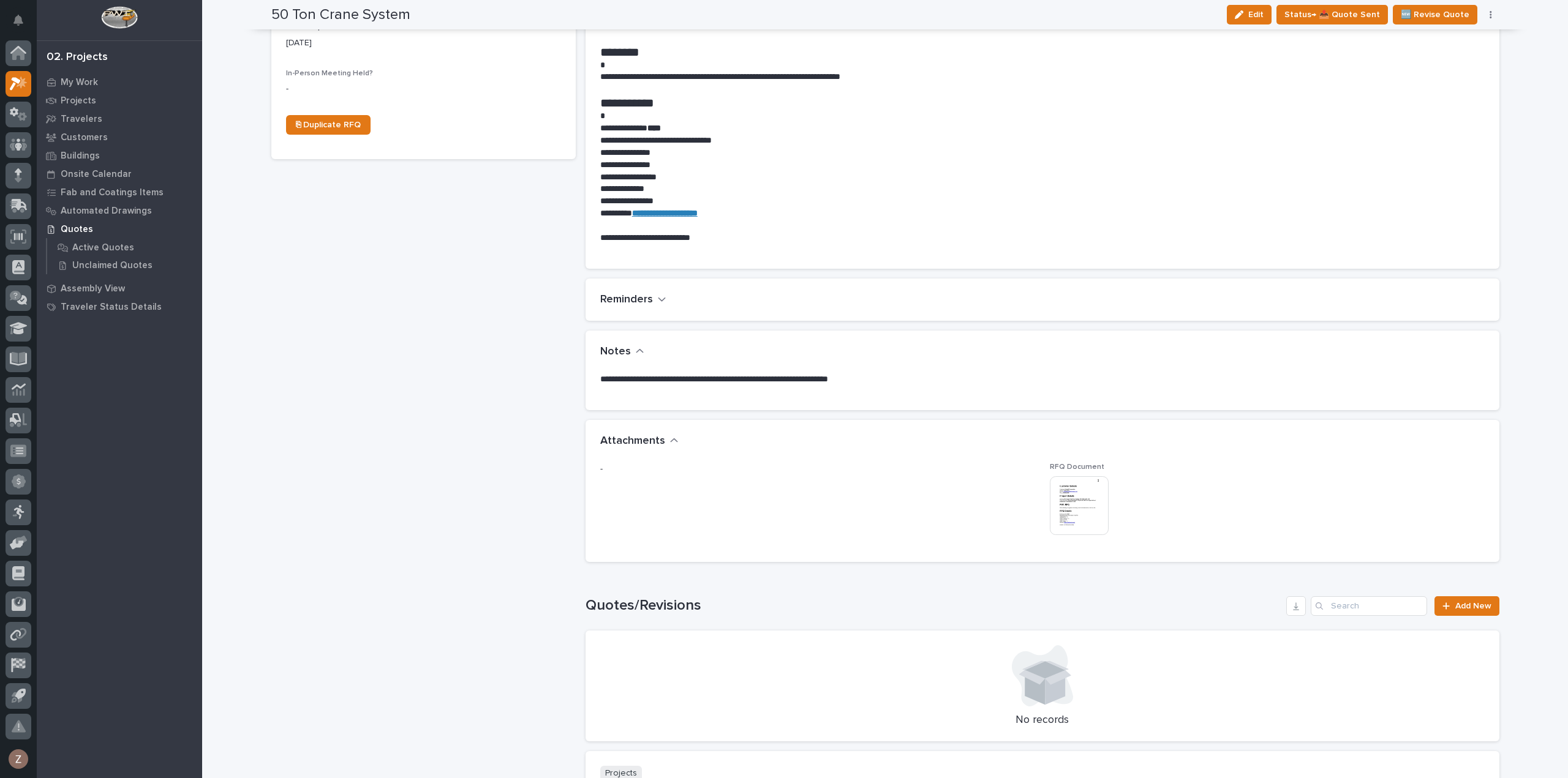
scroll to position [412, 0]
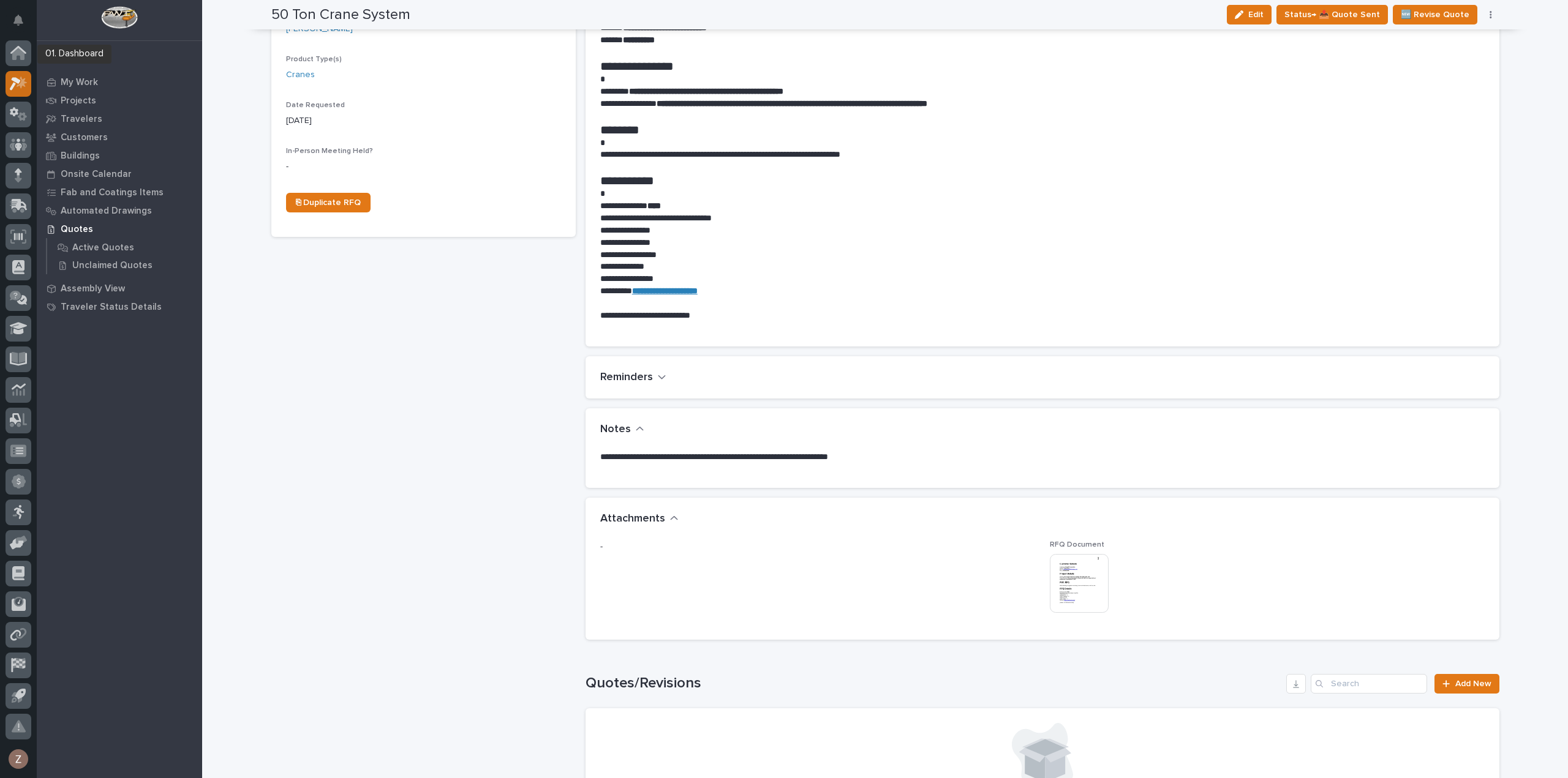
click at [14, 77] on icon at bounding box center [15, 84] width 11 height 14
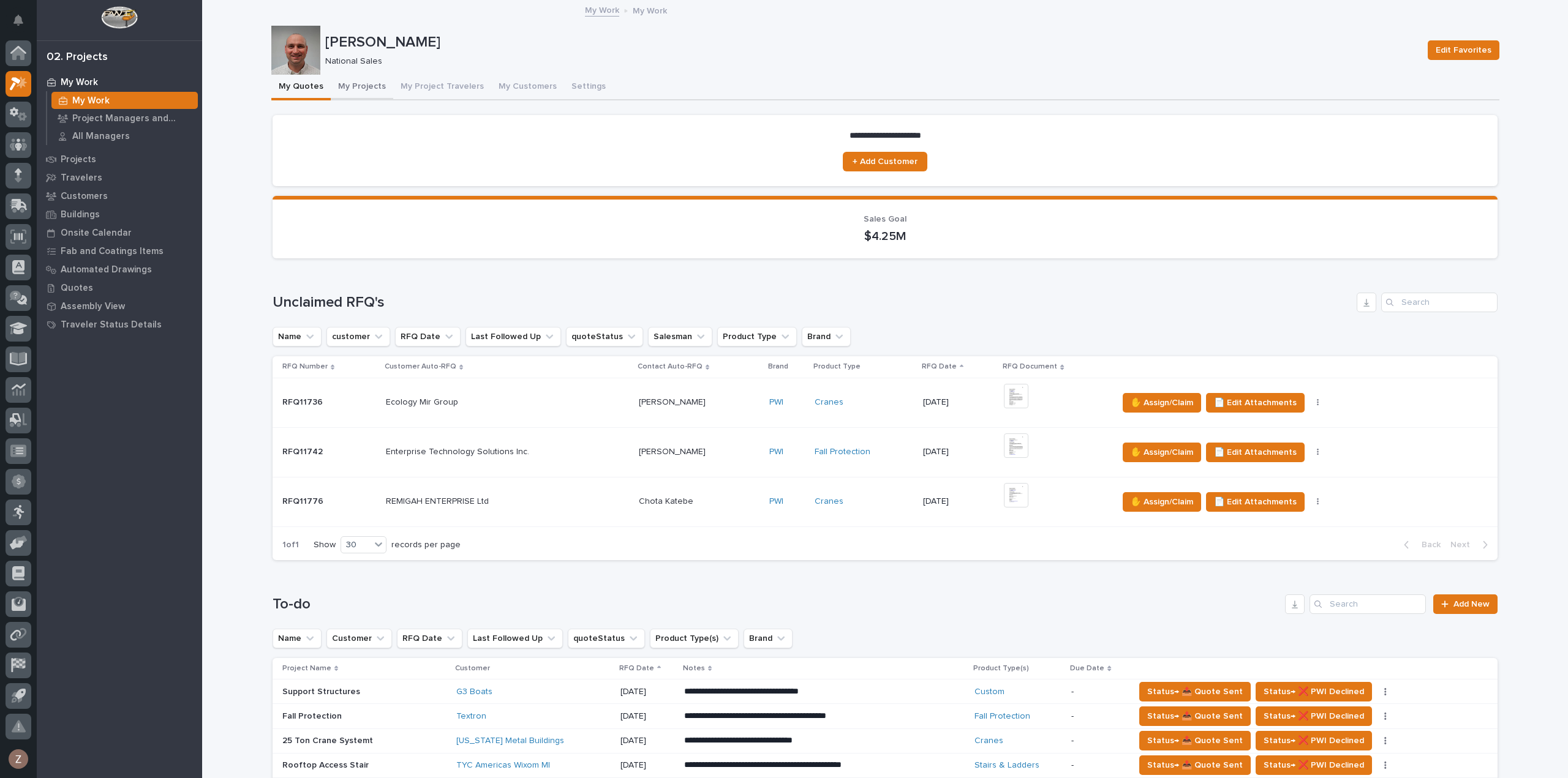
click at [372, 86] on button "My Projects" at bounding box center [362, 87] width 62 height 26
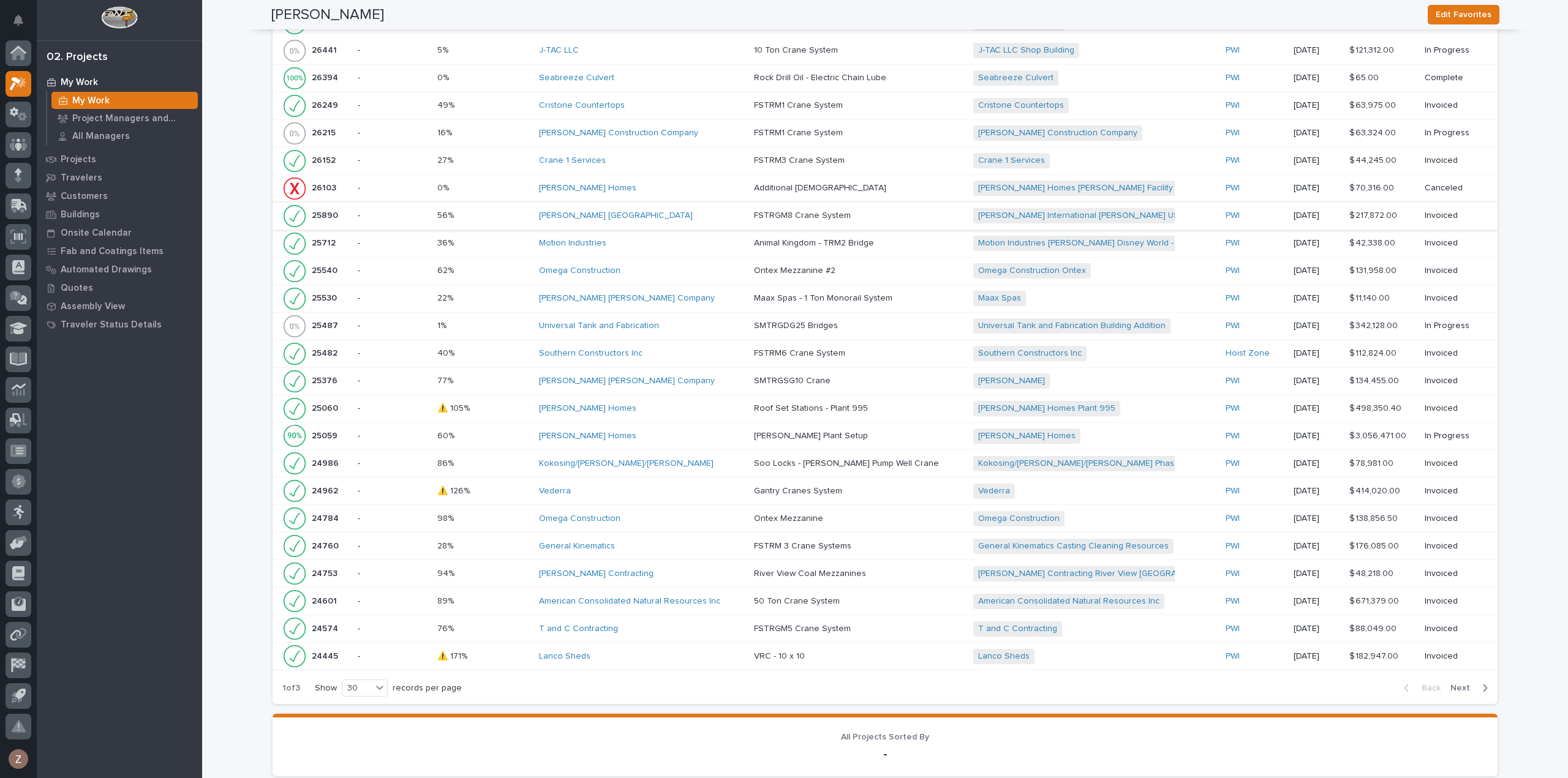
scroll to position [1286, 0]
click at [1455, 682] on span "Next" at bounding box center [1464, 687] width 27 height 11
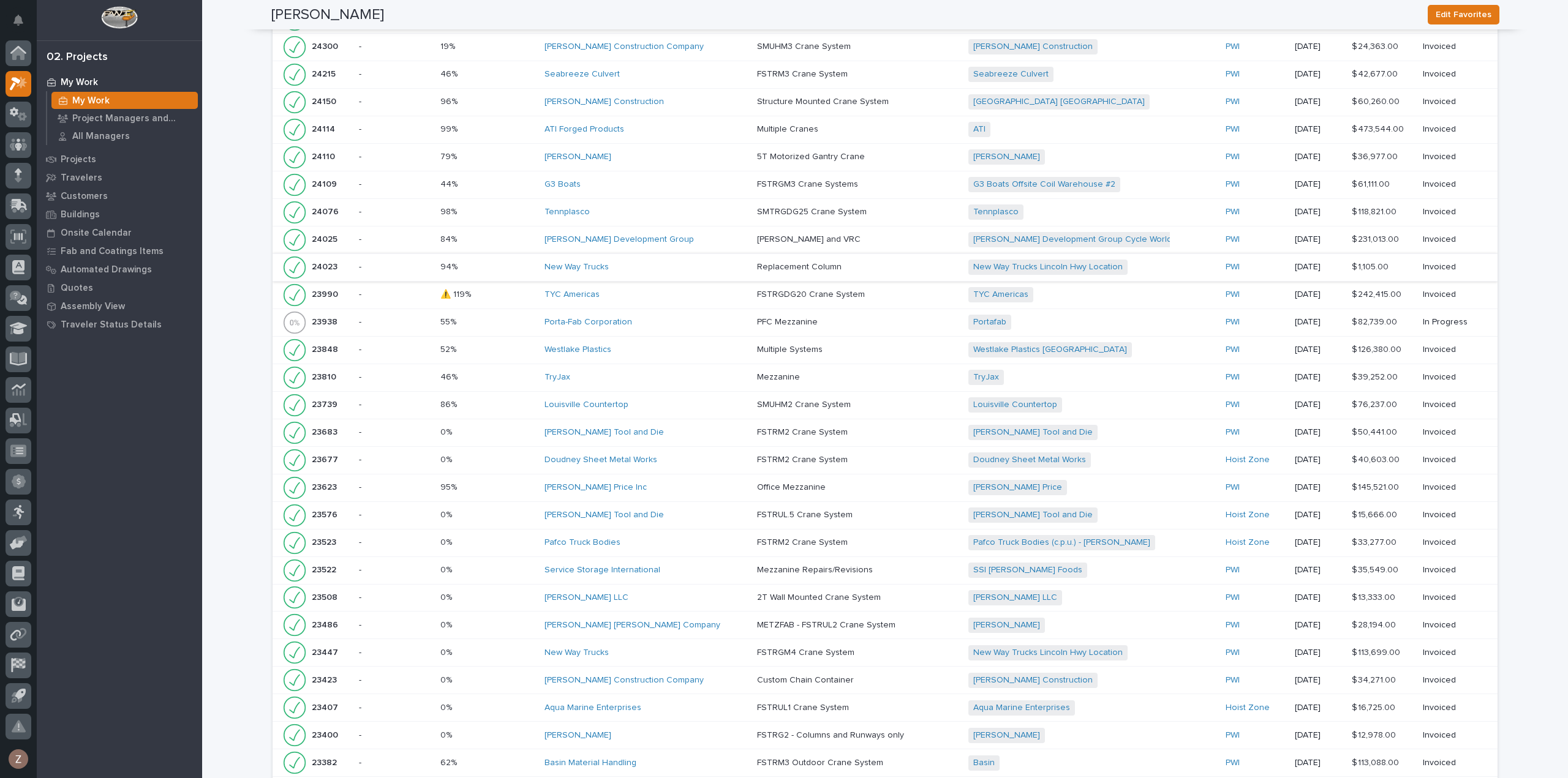
scroll to position [1409, 0]
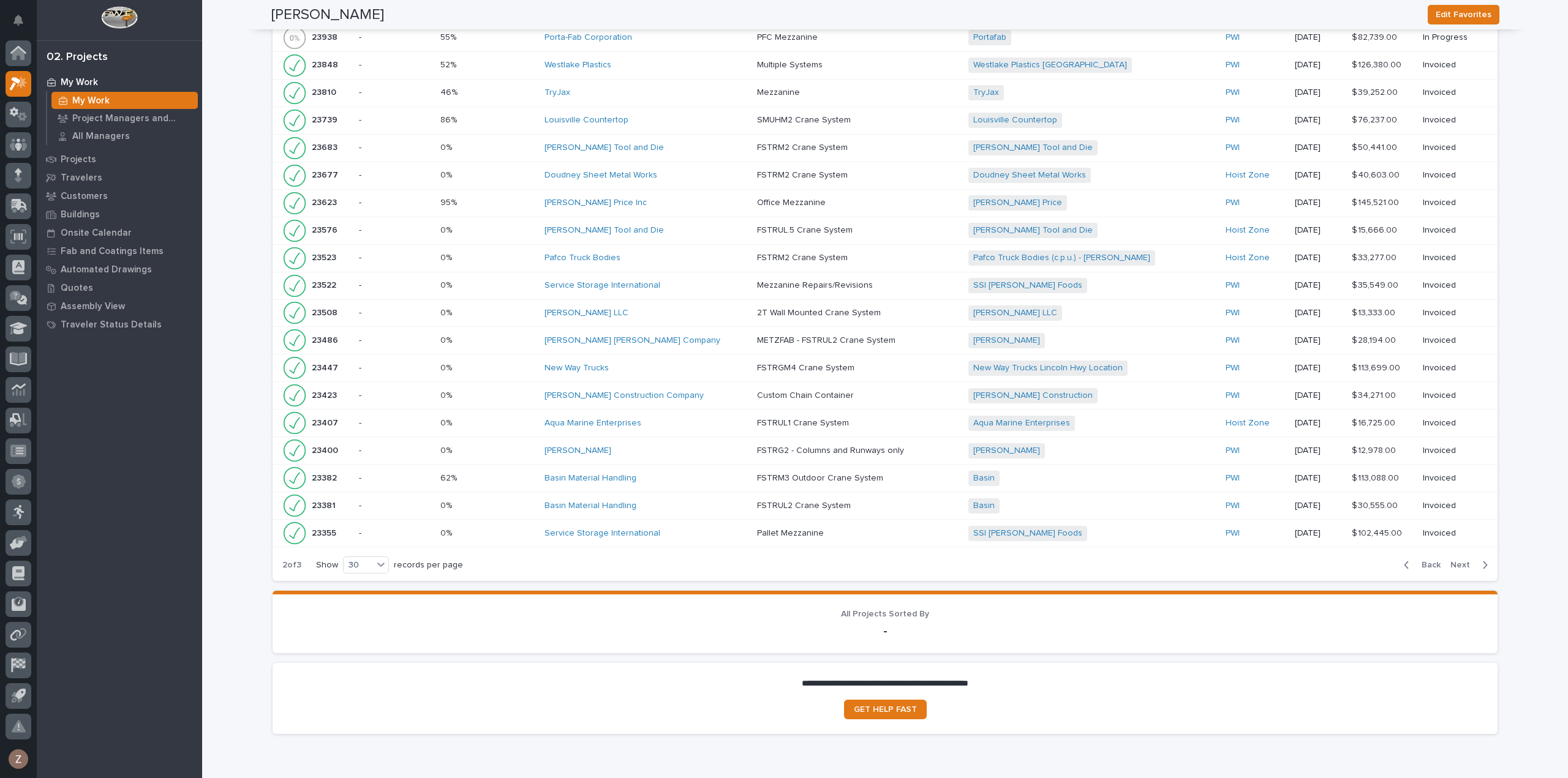
click at [1427, 560] on span "Back" at bounding box center [1427, 565] width 26 height 11
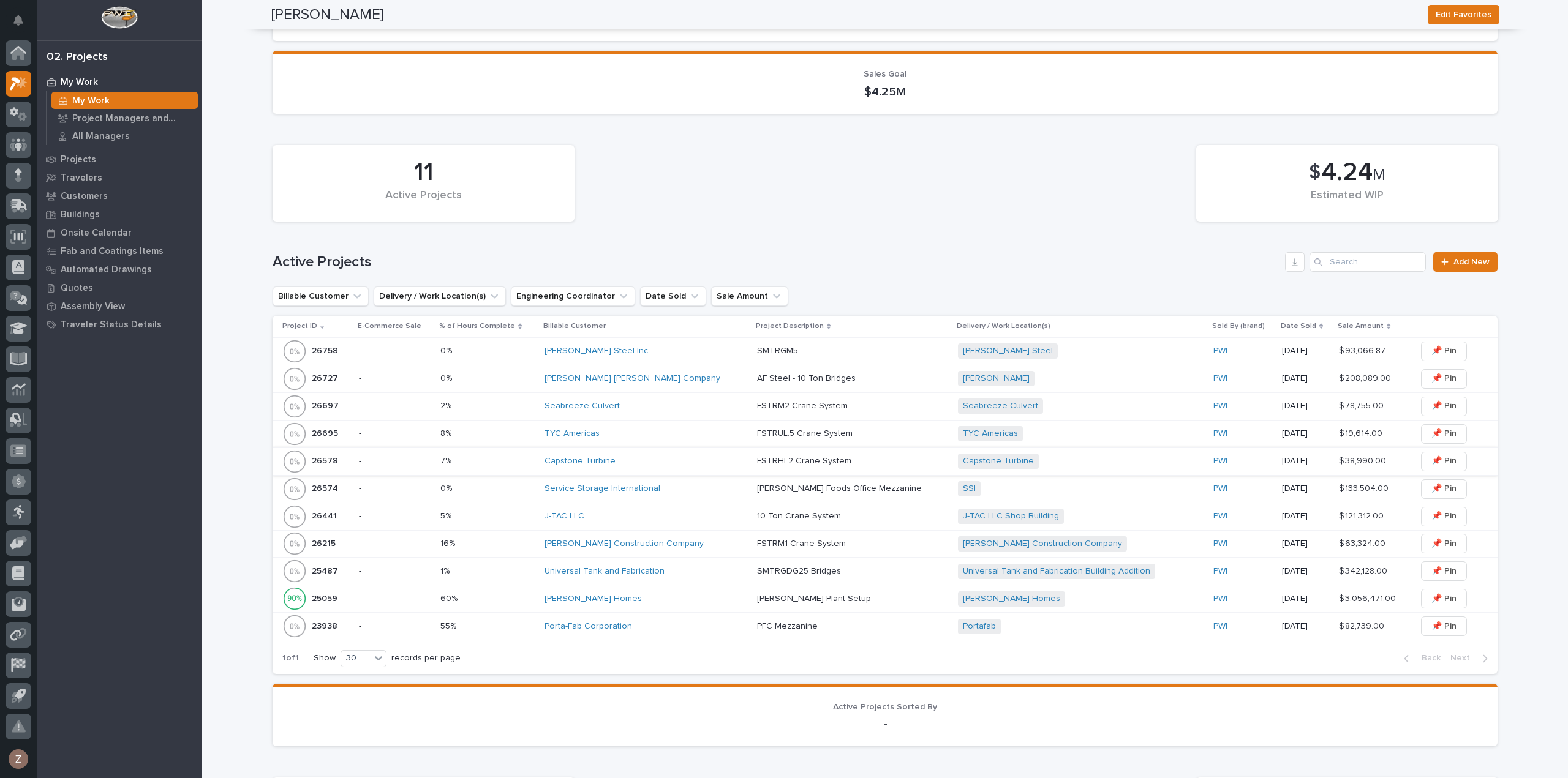
scroll to position [0, 0]
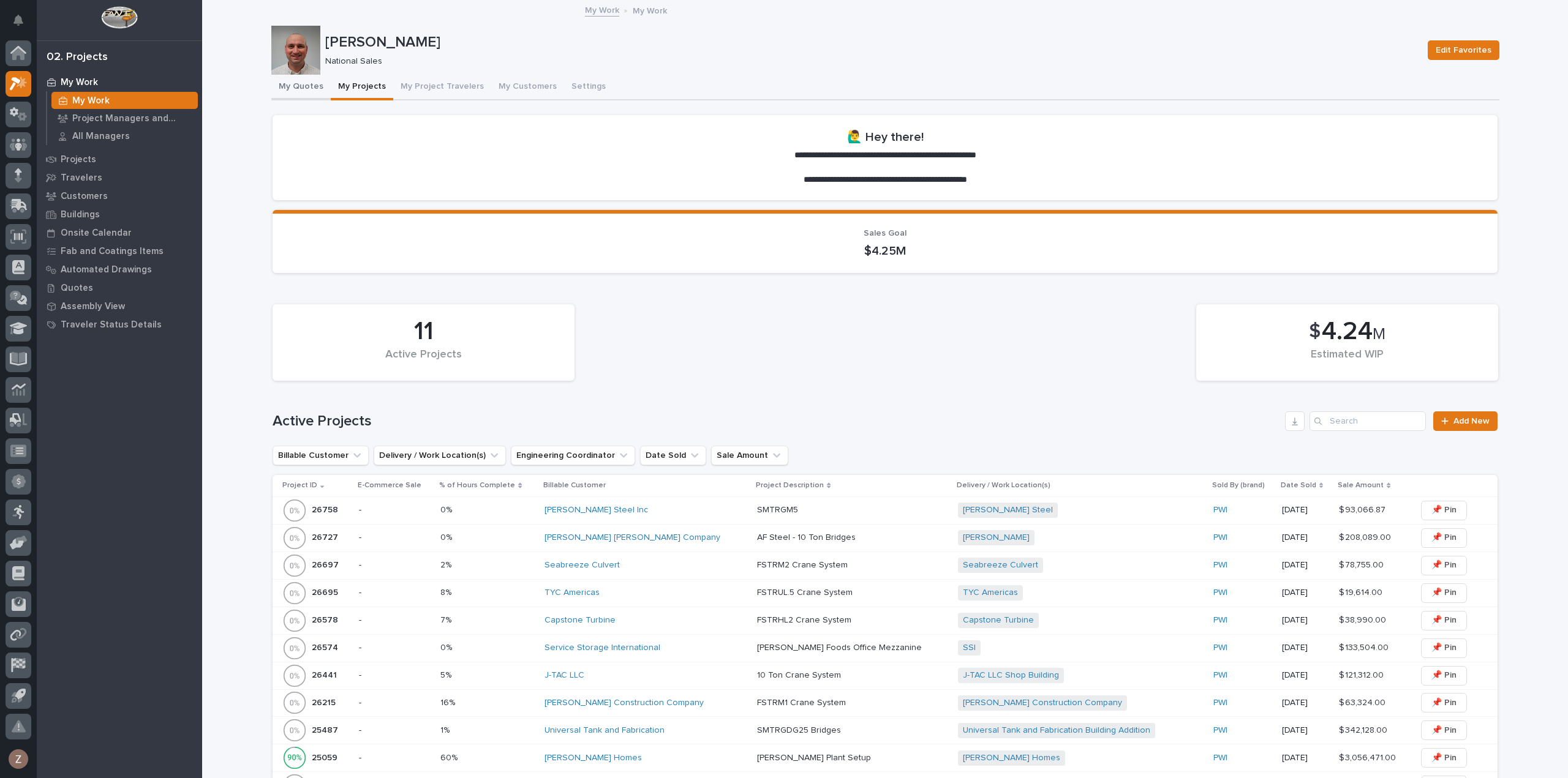
click at [308, 91] on button "My Quotes" at bounding box center [301, 87] width 59 height 26
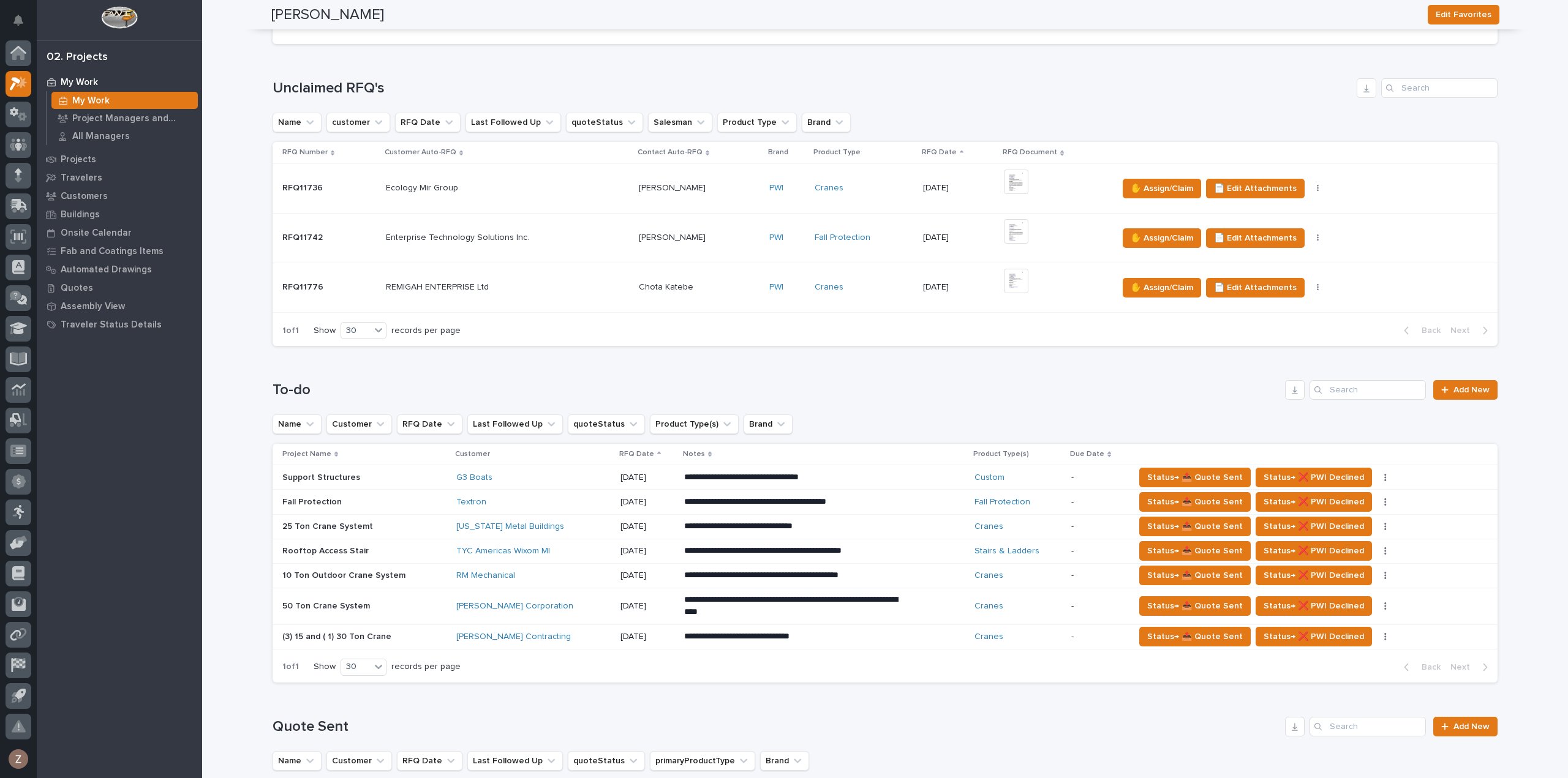
scroll to position [123, 0]
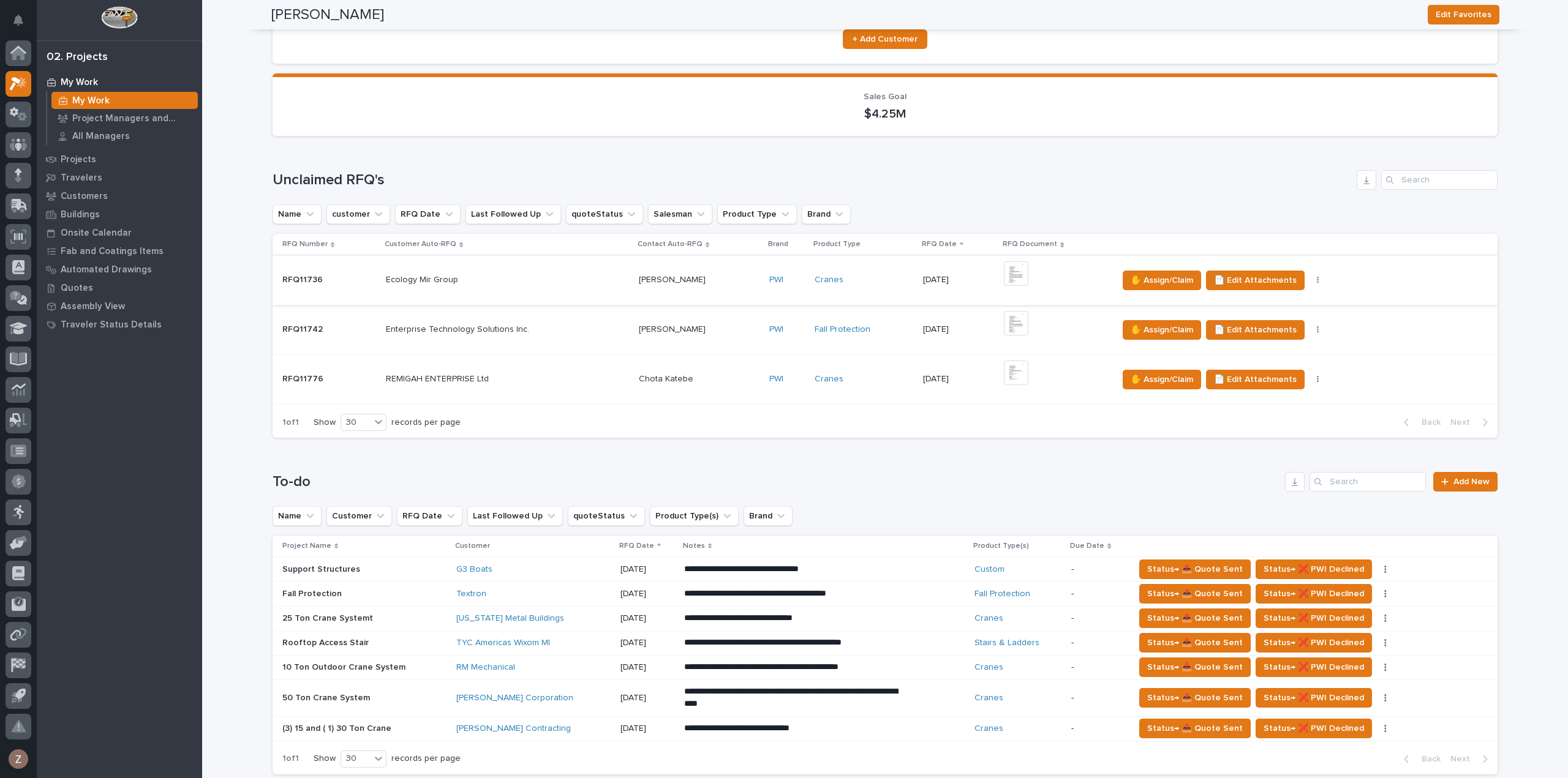
click at [1007, 268] on img at bounding box center [1016, 274] width 25 height 25
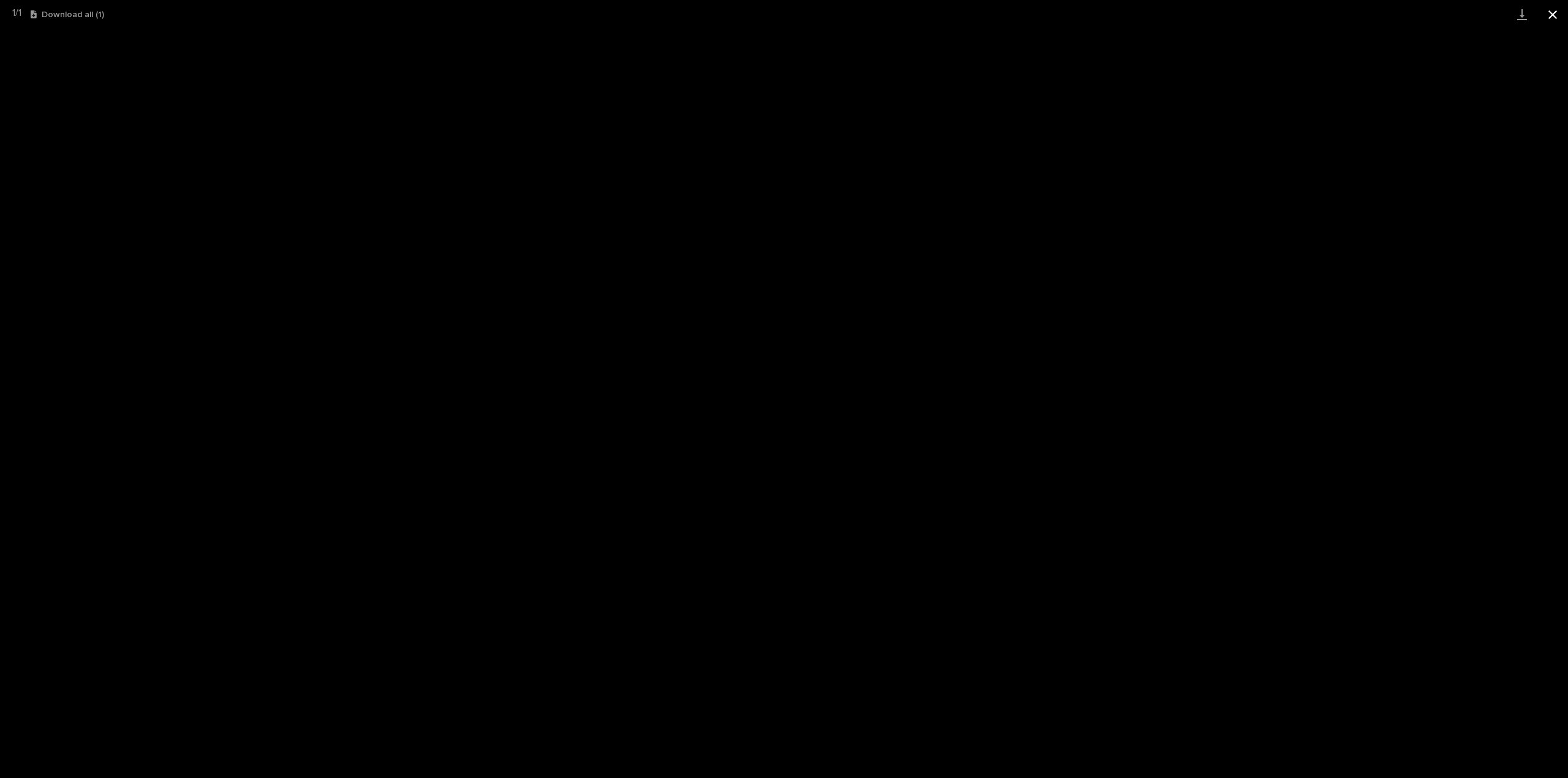
click at [1558, 12] on button "Close gallery" at bounding box center [1553, 14] width 31 height 29
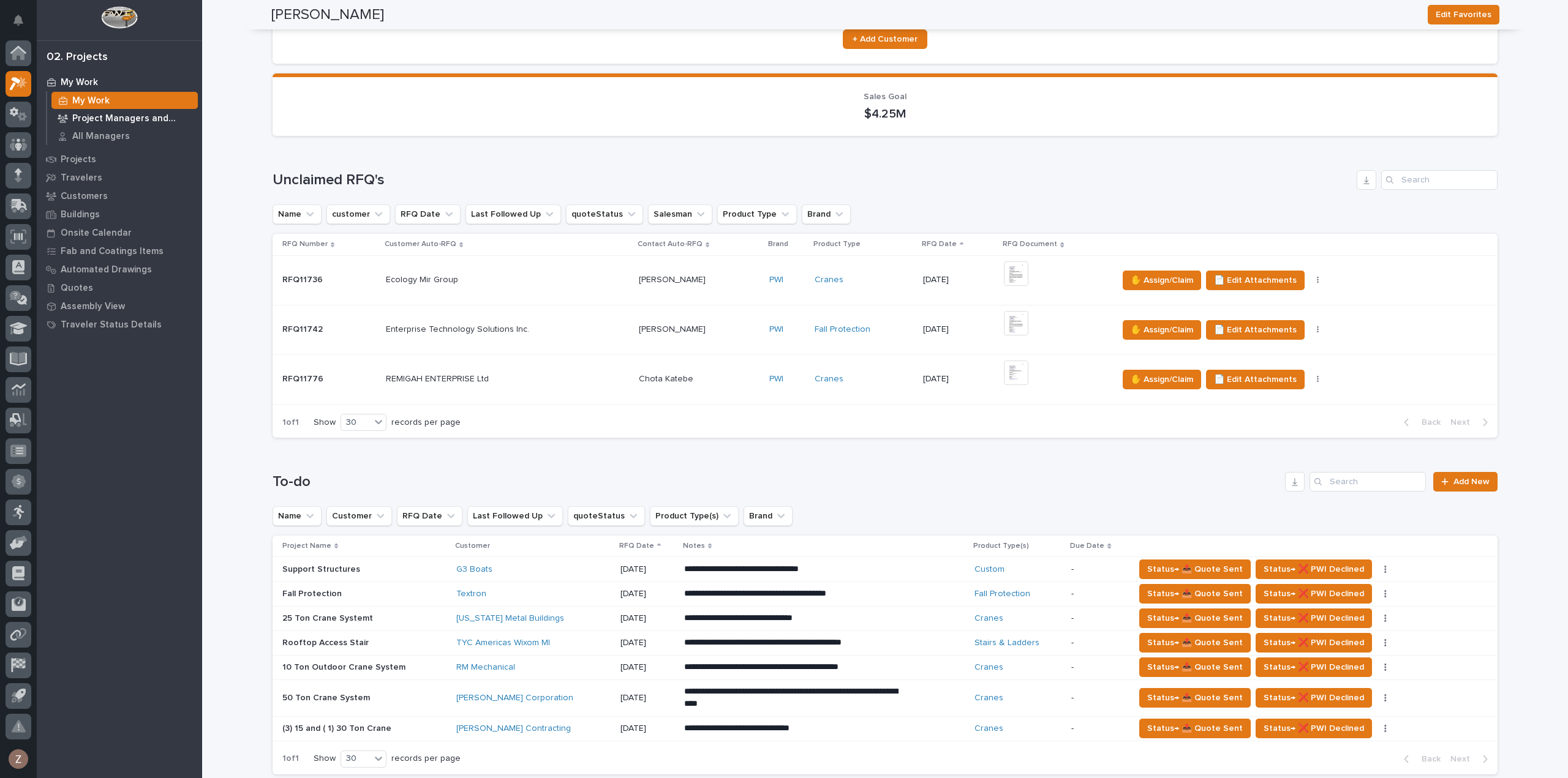
click at [118, 114] on p "Project Managers and Engineers" at bounding box center [132, 119] width 120 height 11
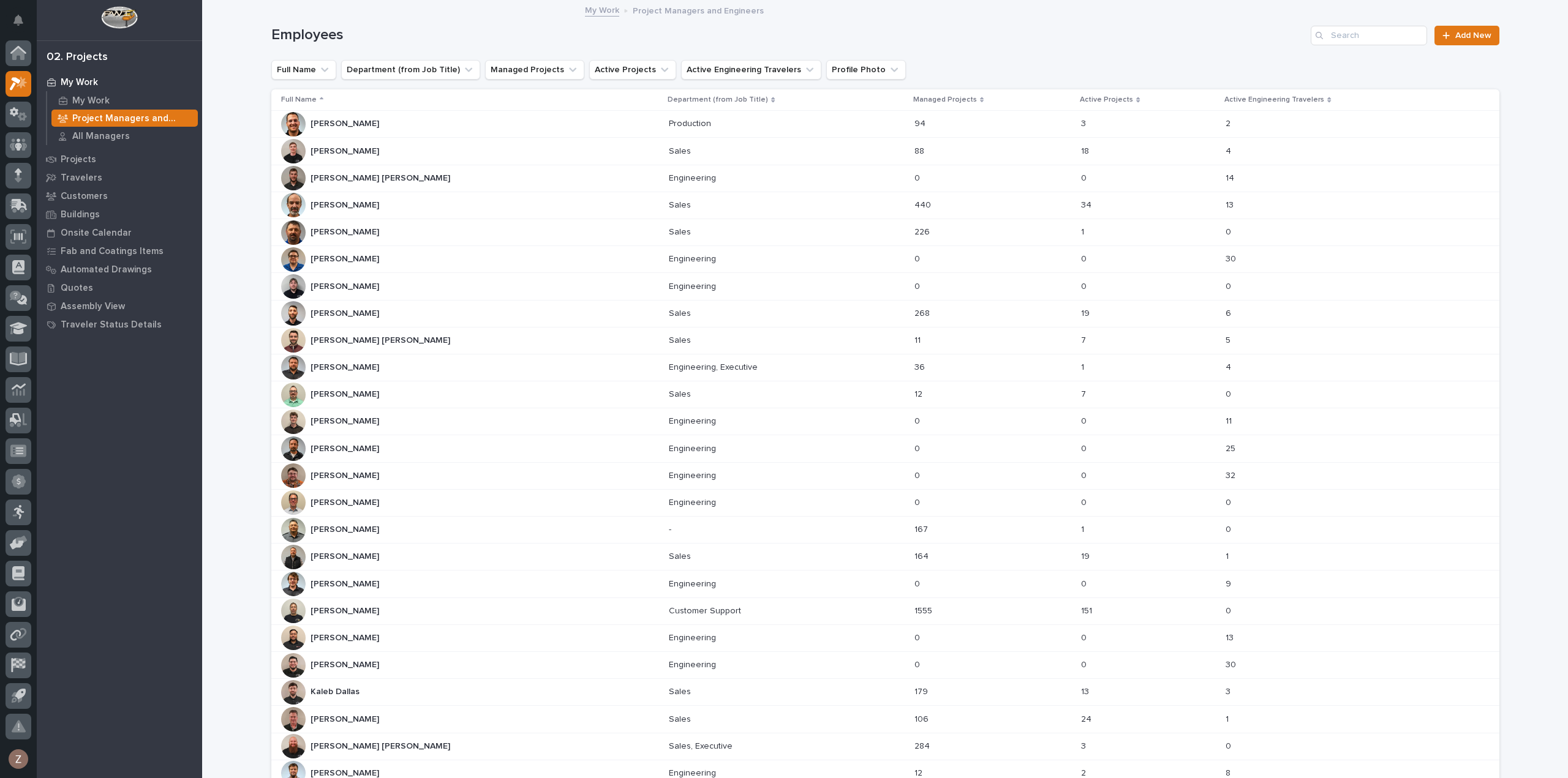
click at [431, 385] on div "[PERSON_NAME] [PERSON_NAME]" at bounding box center [470, 395] width 378 height 25
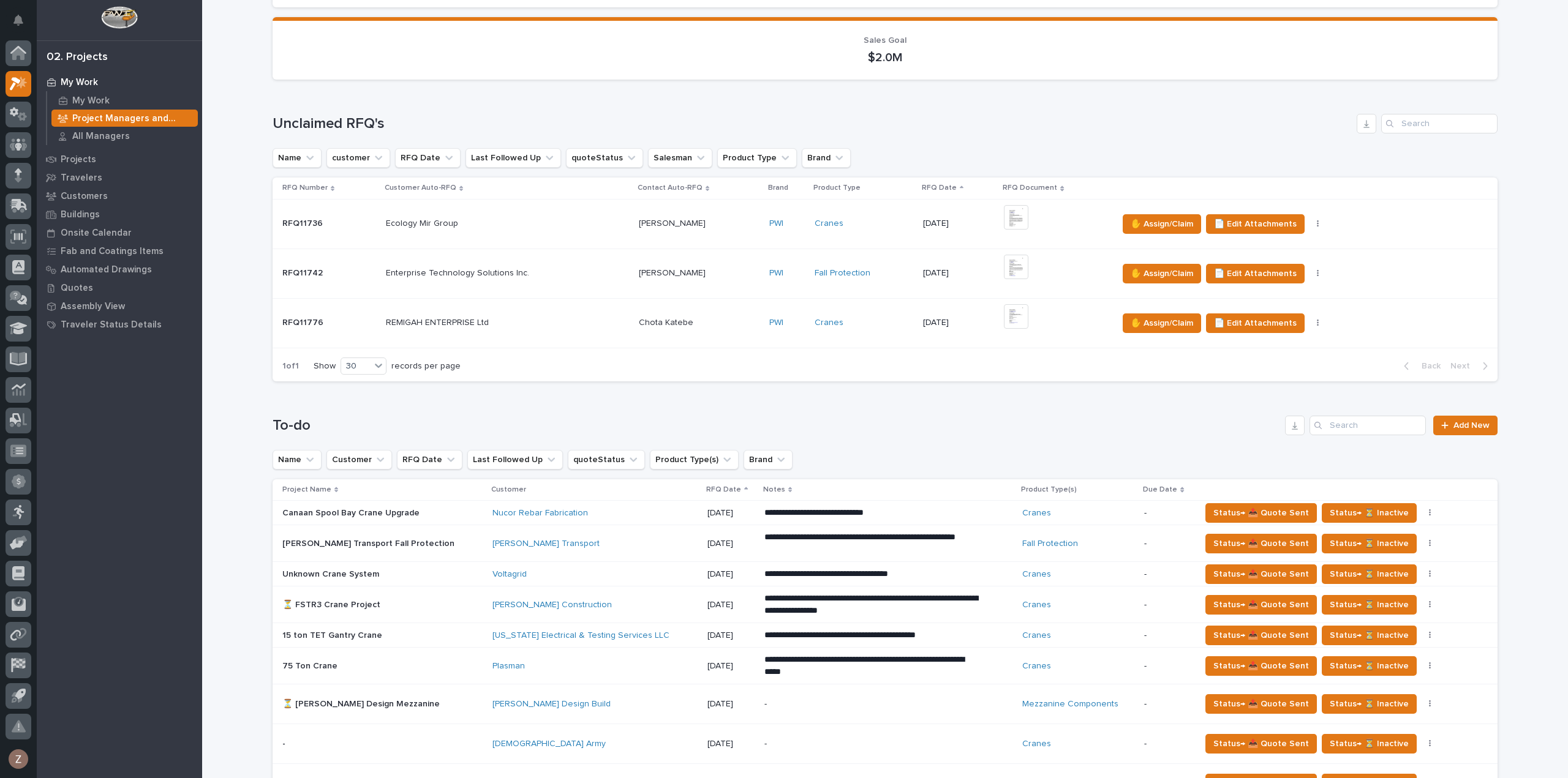
scroll to position [245, 0]
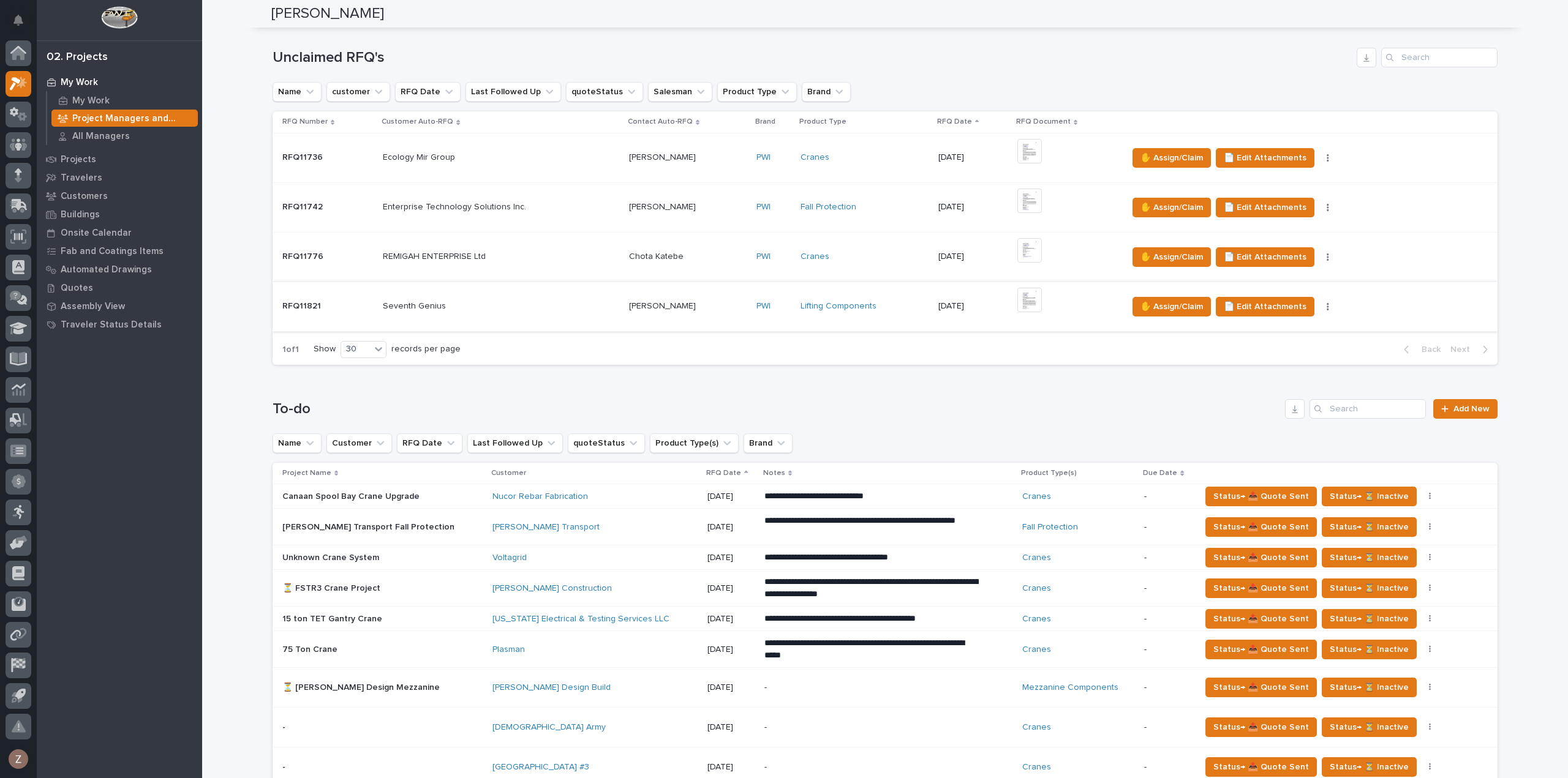
click at [1020, 299] on img at bounding box center [1030, 300] width 25 height 25
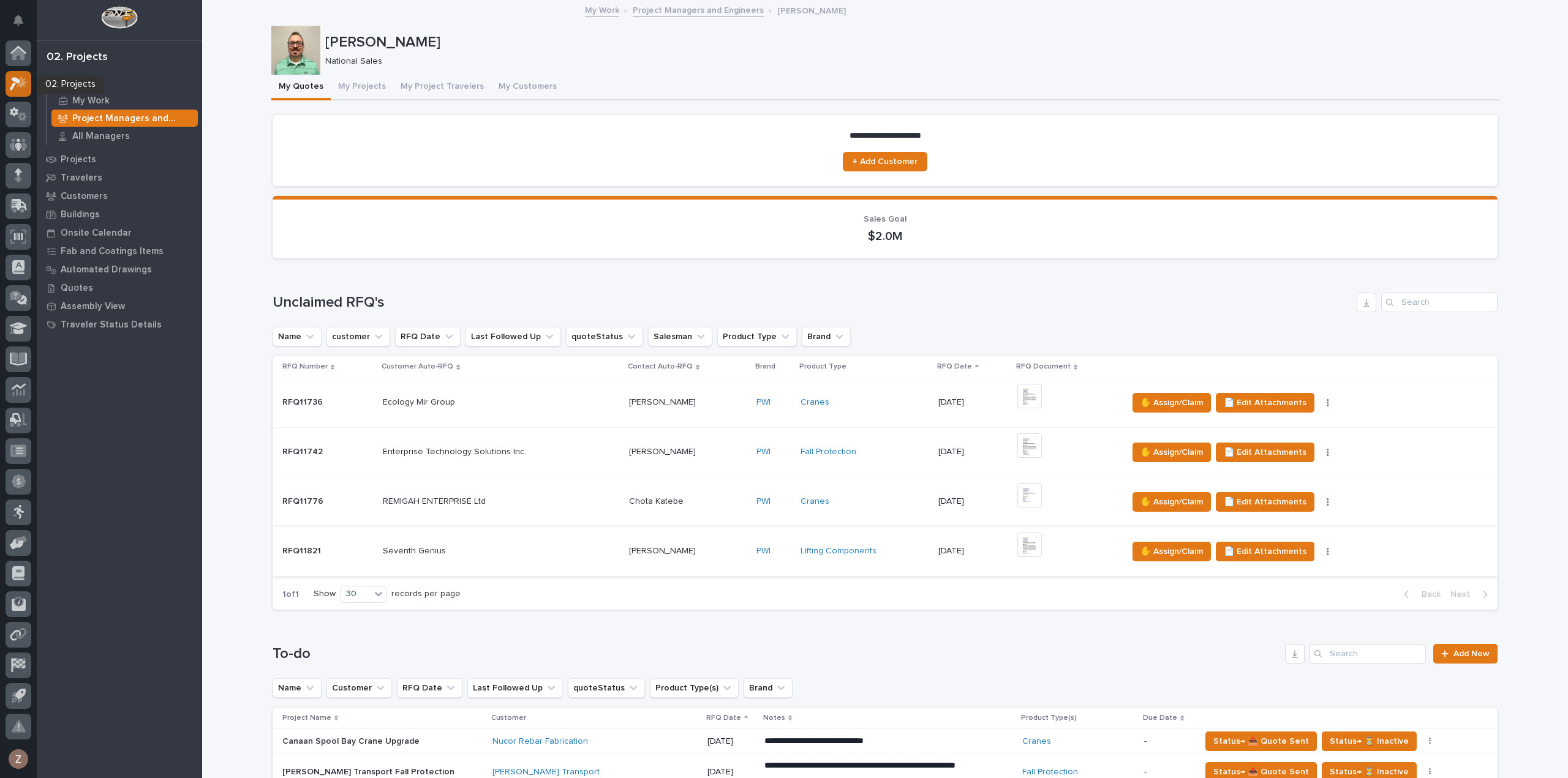
click at [18, 88] on icon at bounding box center [19, 83] width 18 height 14
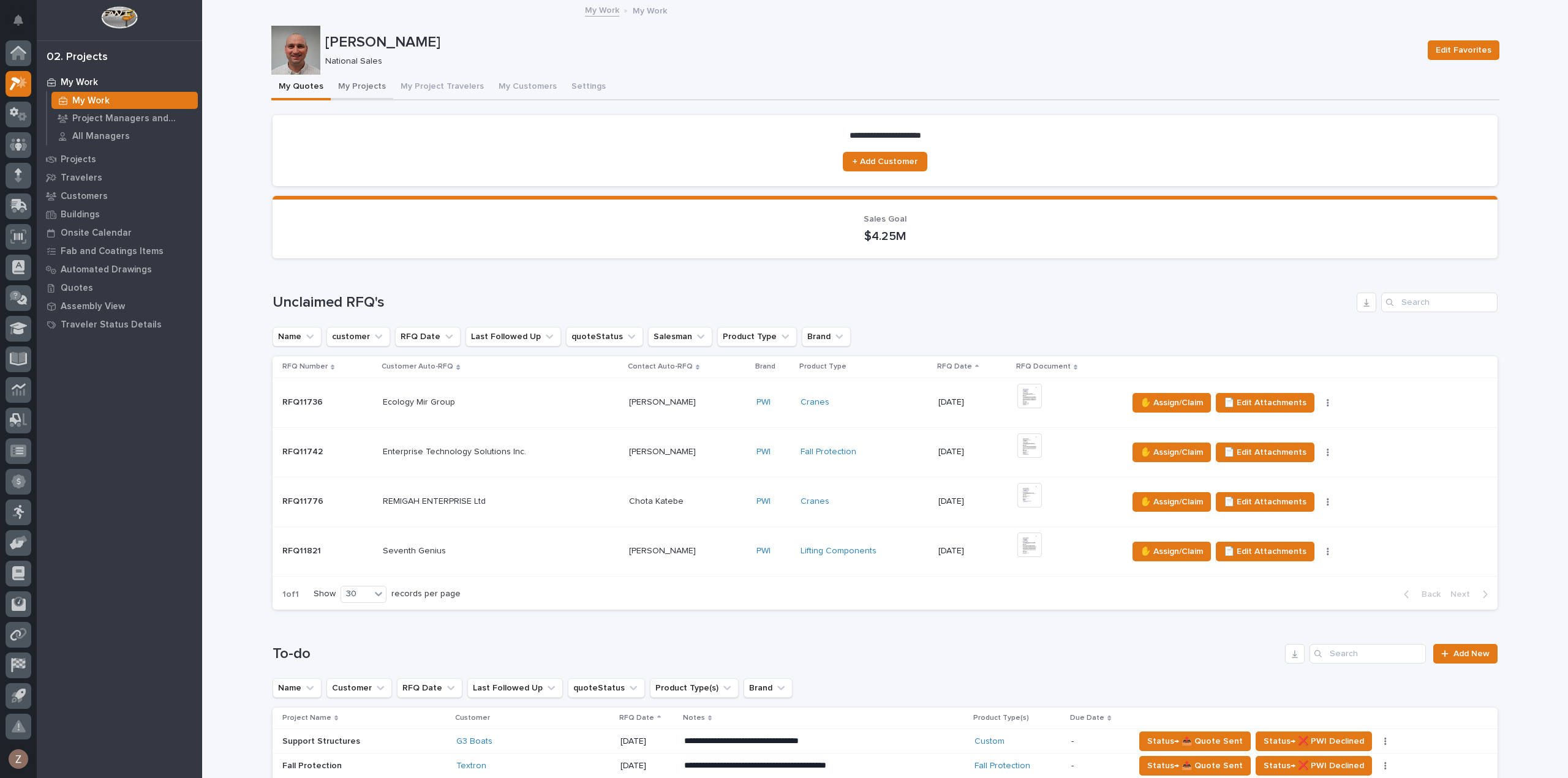
drag, startPoint x: 376, startPoint y: 86, endPoint x: 431, endPoint y: 98, distance: 56.3
click at [376, 86] on button "My Projects" at bounding box center [362, 87] width 62 height 26
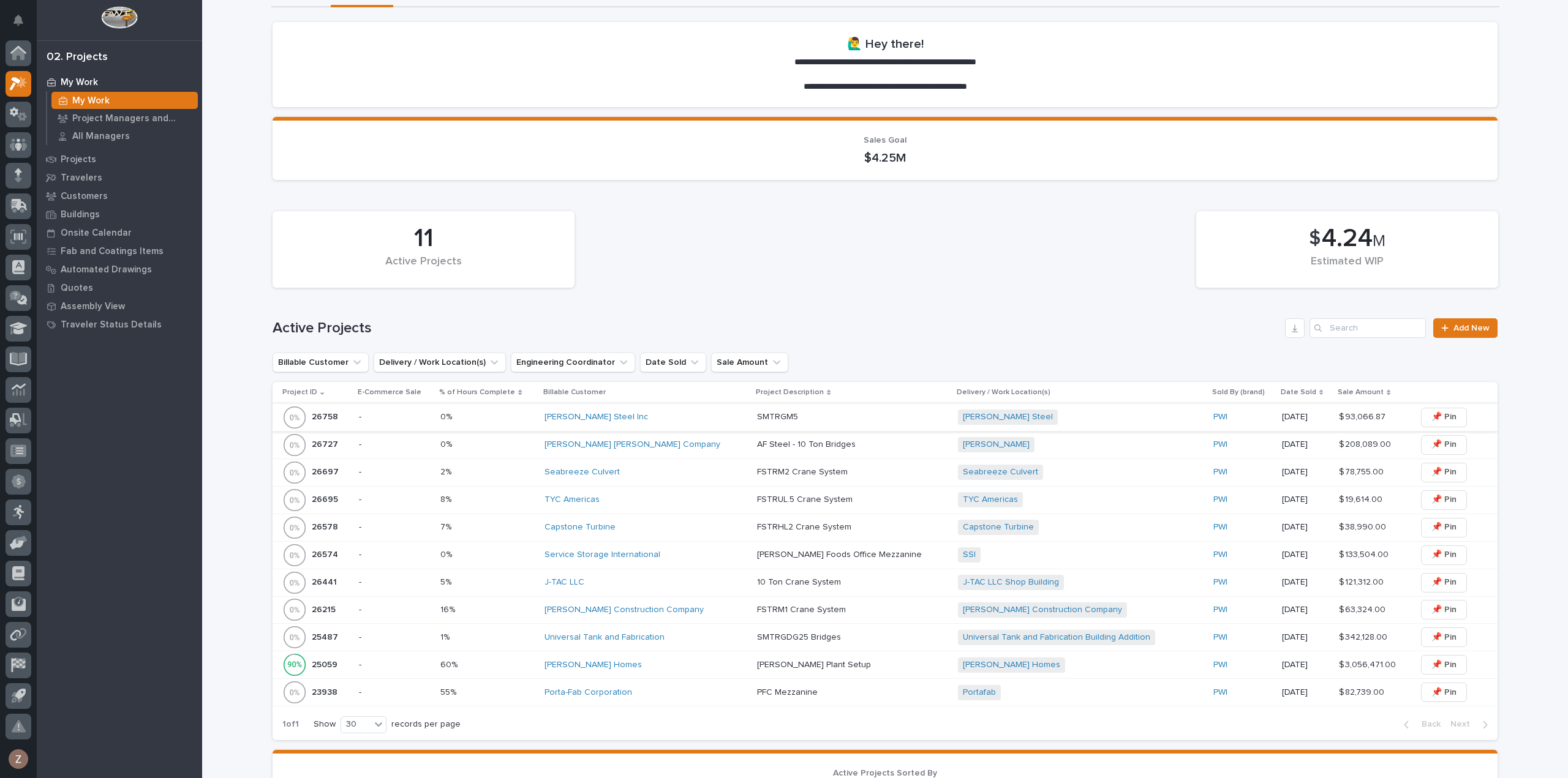
scroll to position [245, 0]
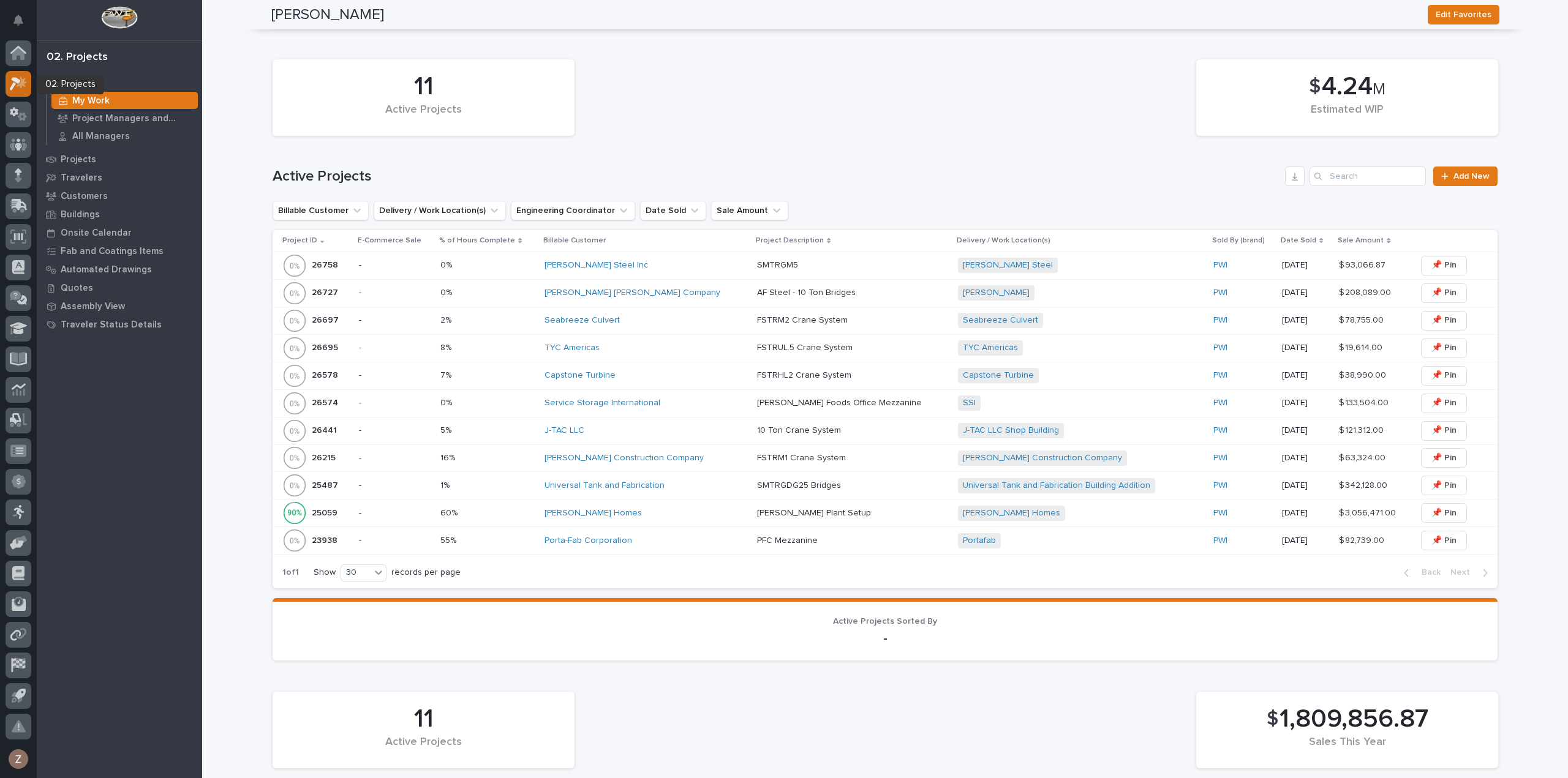
click at [25, 85] on icon at bounding box center [22, 82] width 11 height 12
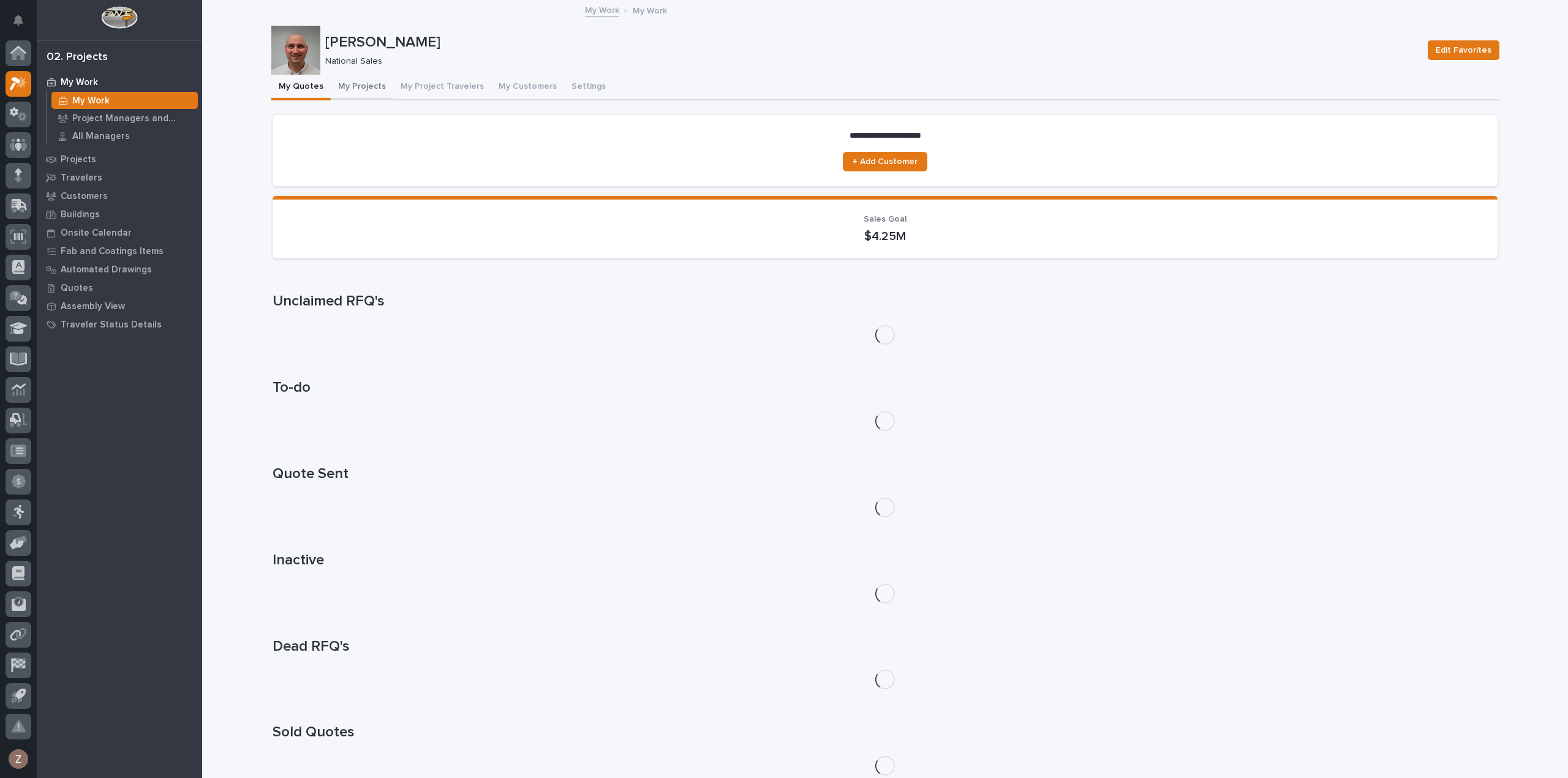
click at [365, 82] on button "My Projects" at bounding box center [362, 87] width 62 height 26
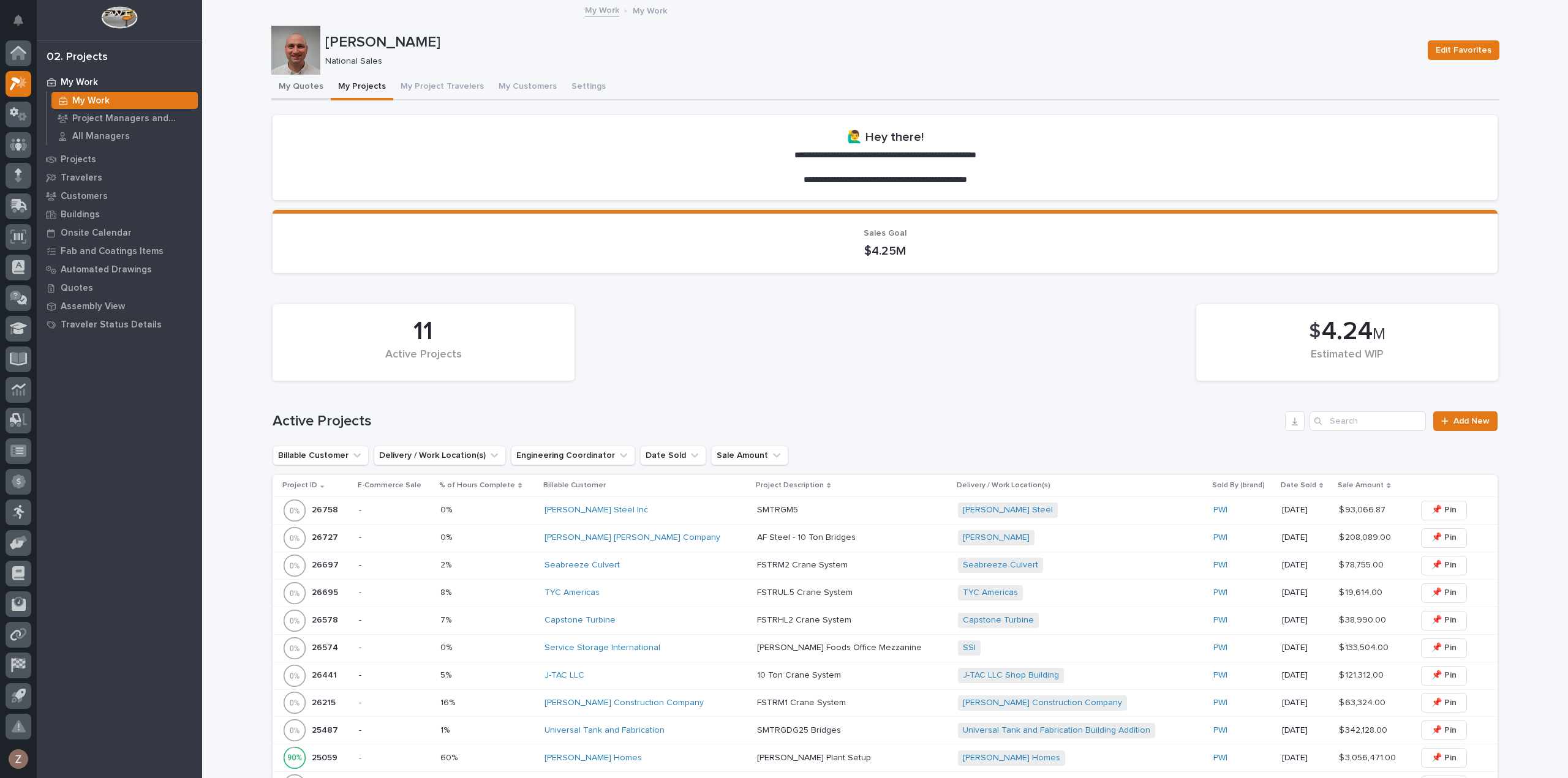
click at [295, 83] on button "My Quotes" at bounding box center [301, 87] width 59 height 26
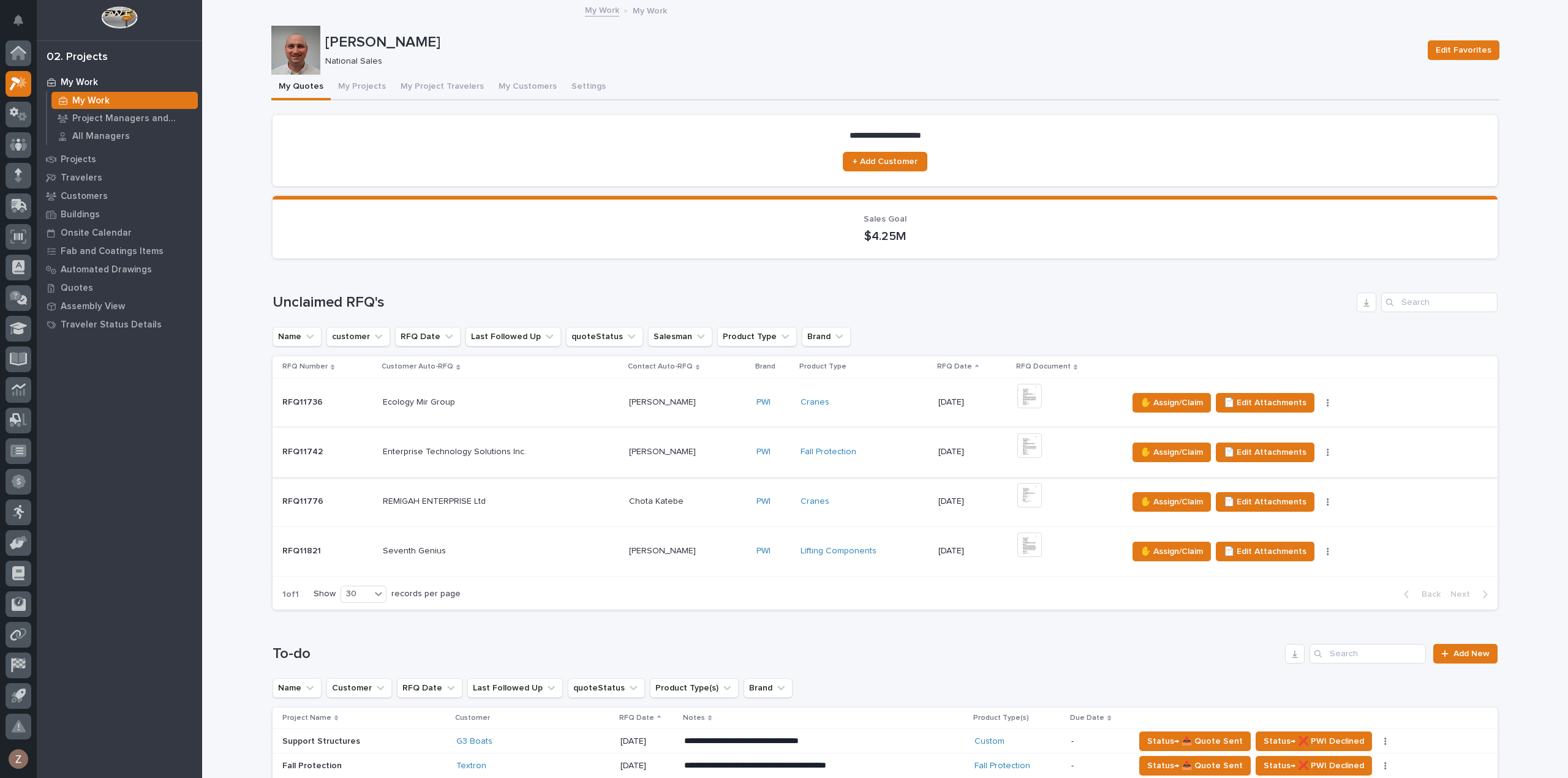
click at [1023, 446] on img at bounding box center [1030, 446] width 25 height 25
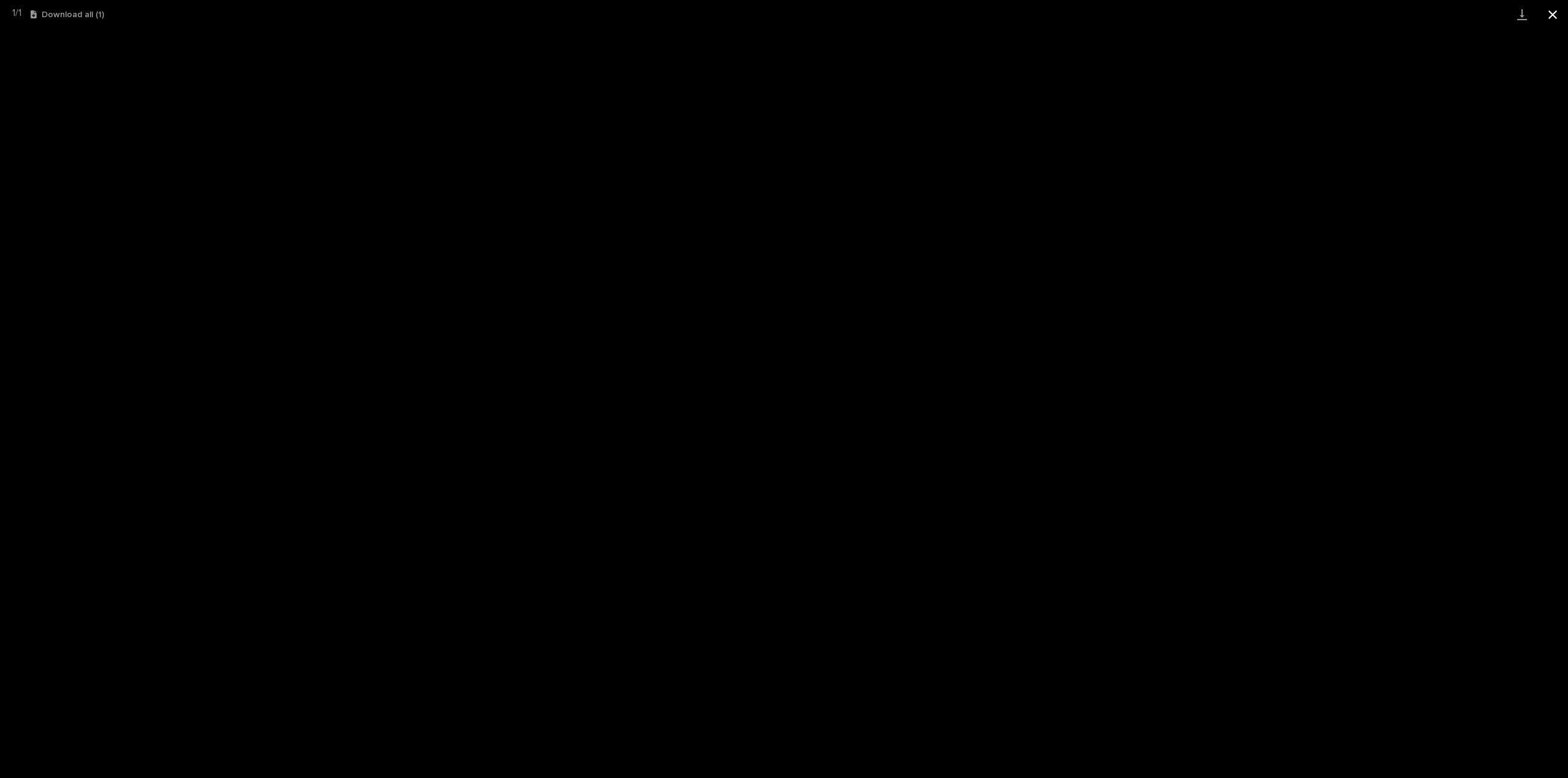
click at [1549, 15] on button "Close gallery" at bounding box center [1553, 14] width 31 height 29
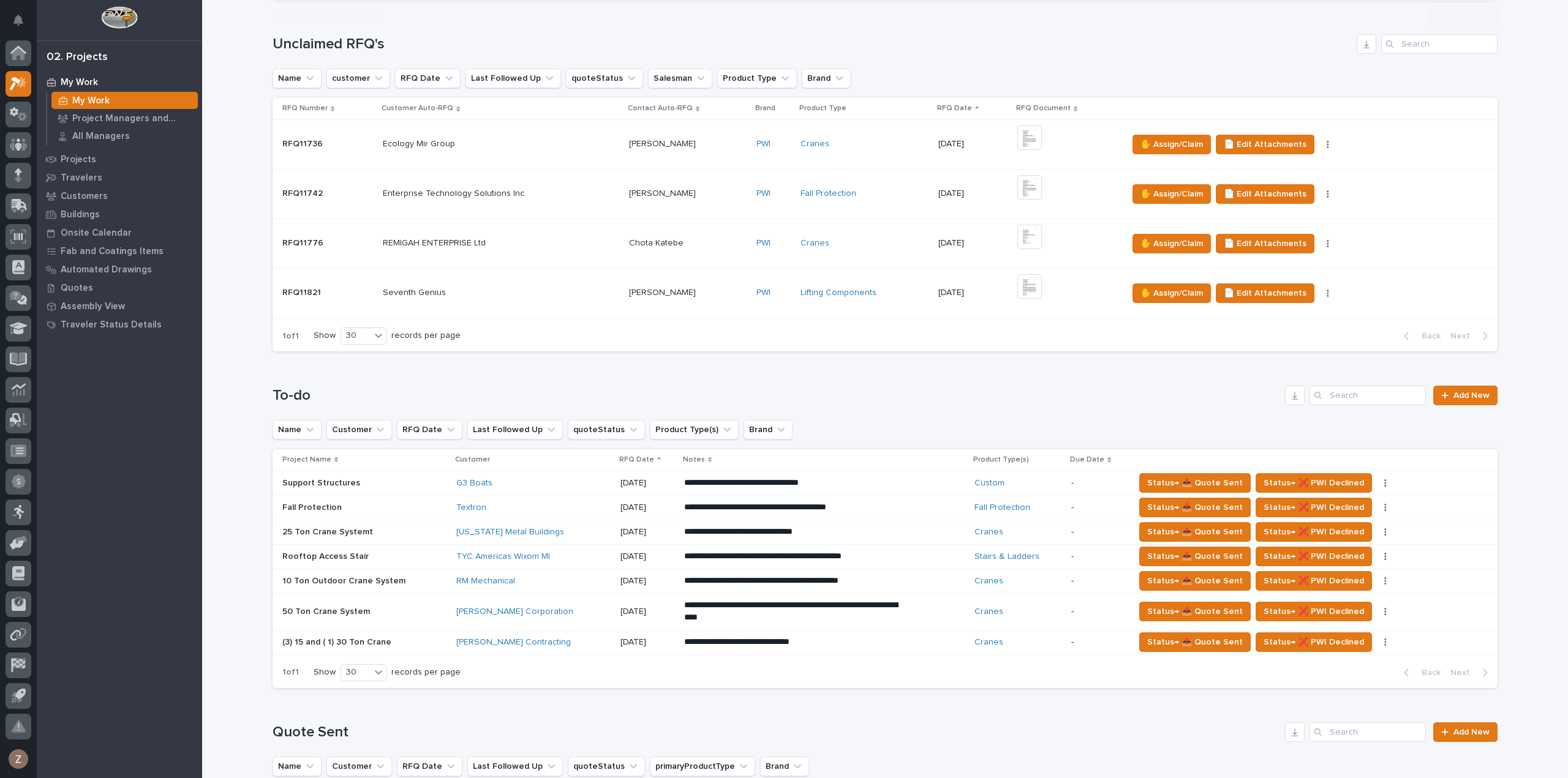
scroll to position [551, 0]
